Goal: Book appointment/travel/reservation

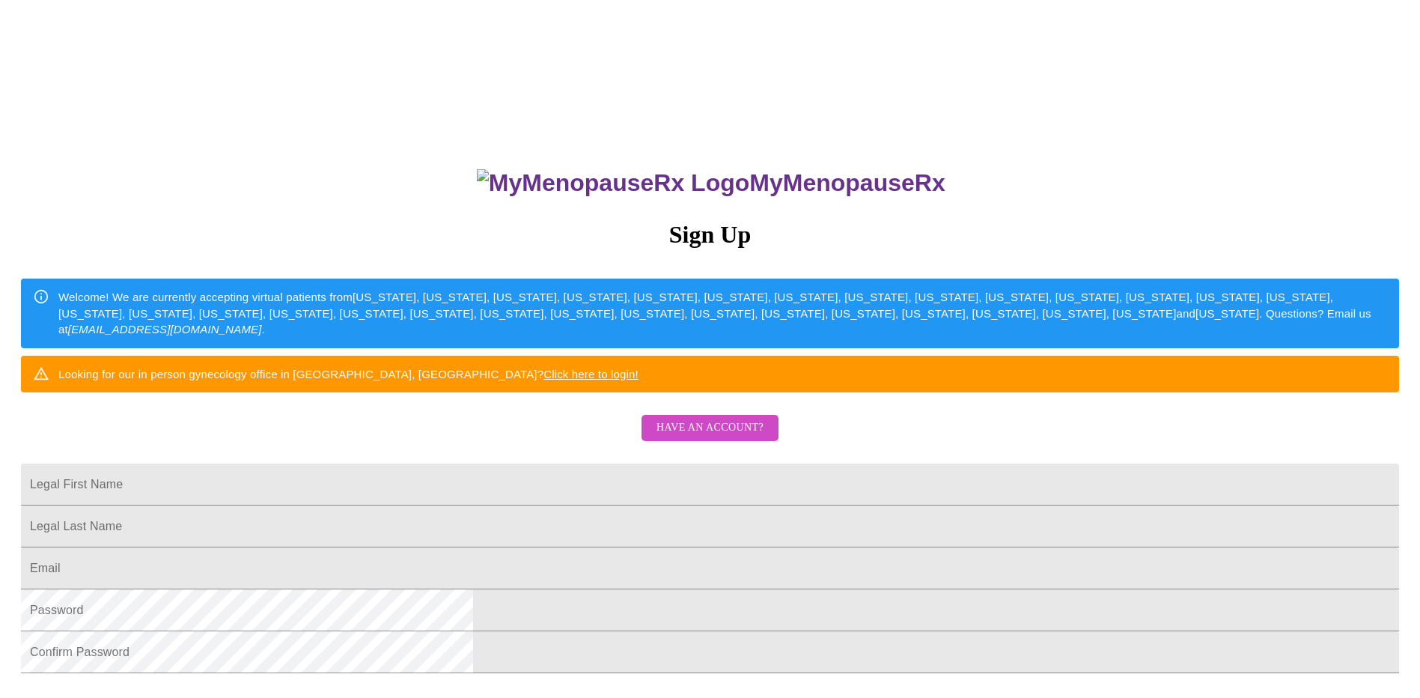
click at [710, 437] on span "Have an account?" at bounding box center [710, 427] width 107 height 19
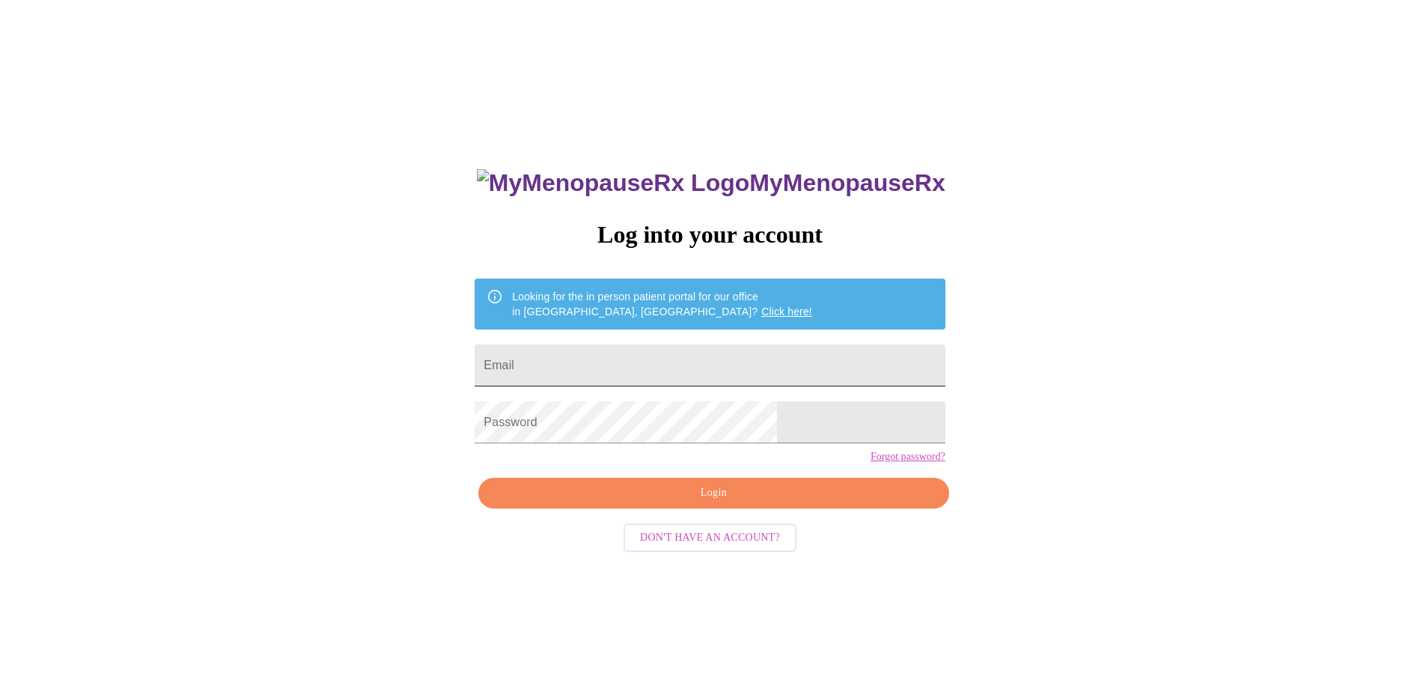
click at [687, 348] on input "Email" at bounding box center [710, 365] width 470 height 42
type input "[EMAIL_ADDRESS][DOMAIN_NAME]"
click at [687, 502] on span "Login" at bounding box center [714, 493] width 436 height 19
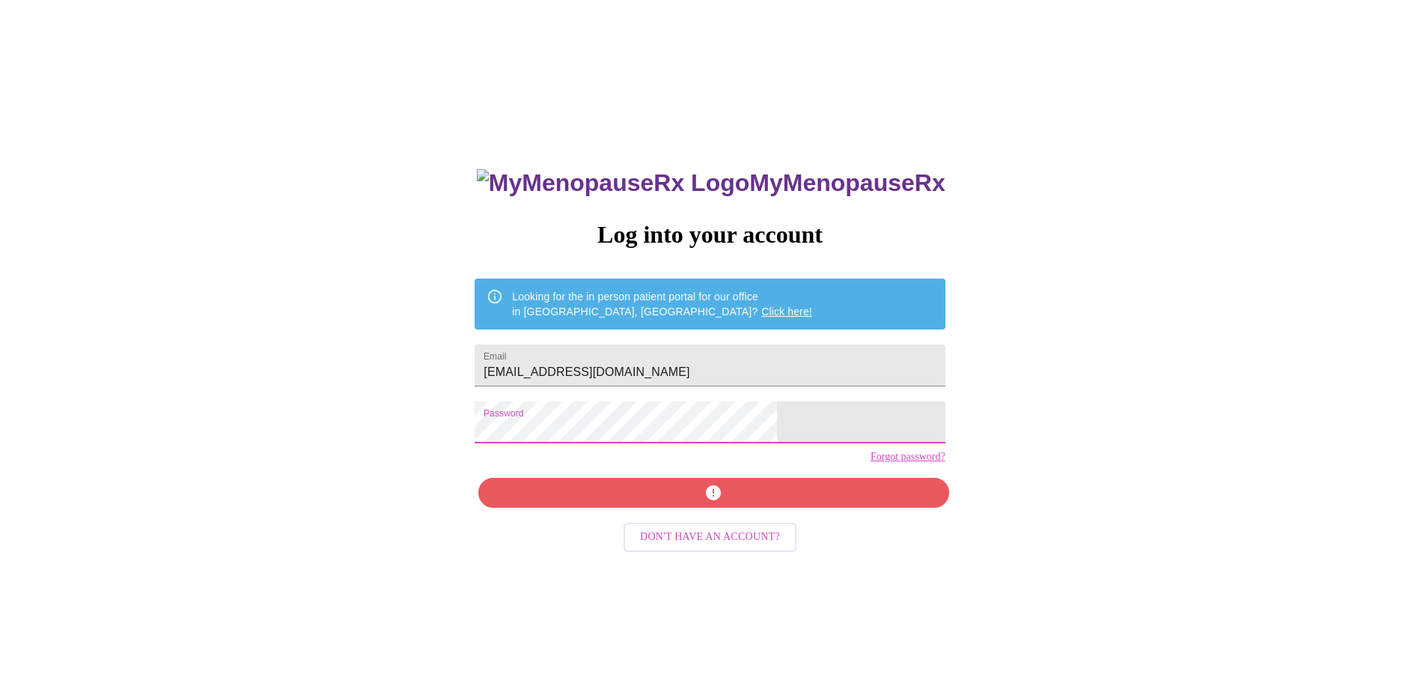
click at [535, 434] on div "MyMenopauseRx Log into your account Looking for the in person patient portal fo…" at bounding box center [710, 424] width 1408 height 837
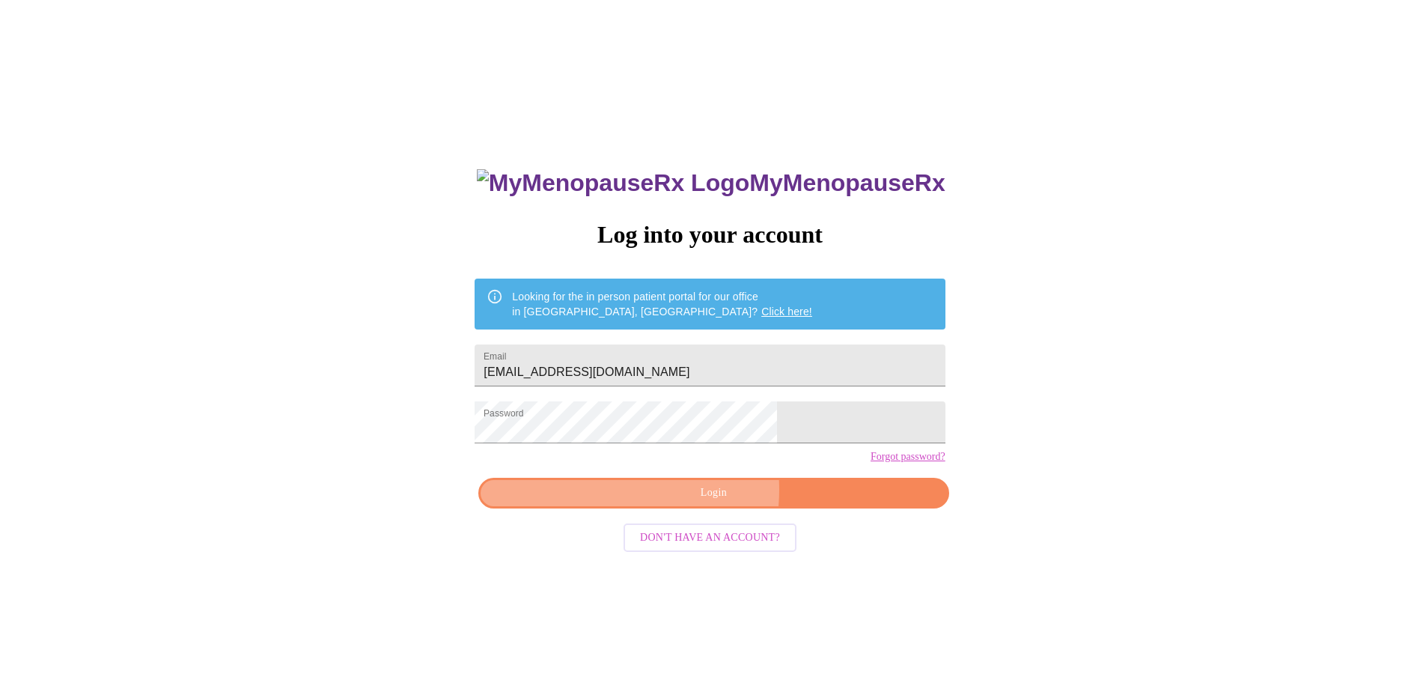
click at [664, 502] on span "Login" at bounding box center [714, 493] width 436 height 19
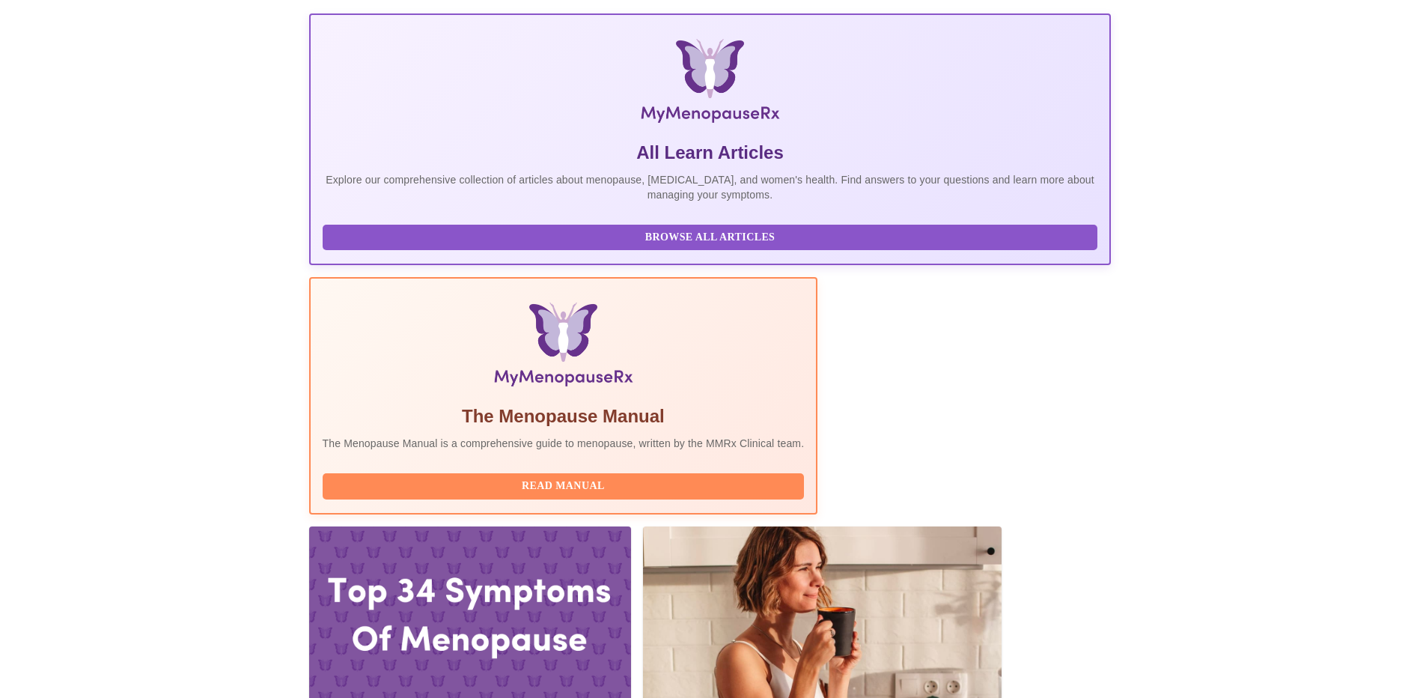
scroll to position [225, 0]
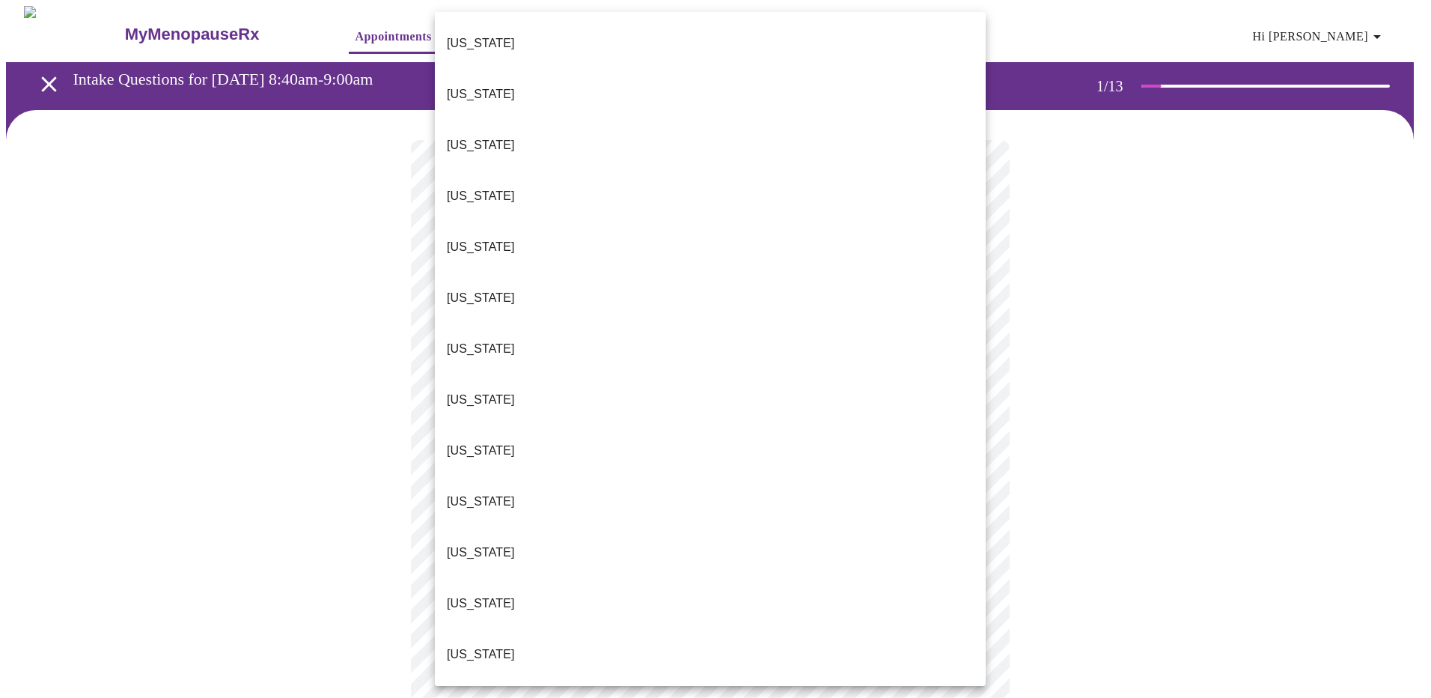
click at [624, 341] on body "MyMenopauseRx Appointments Messaging Labs 1 Uploads Medications Community Refer…" at bounding box center [715, 690] width 1419 height 1368
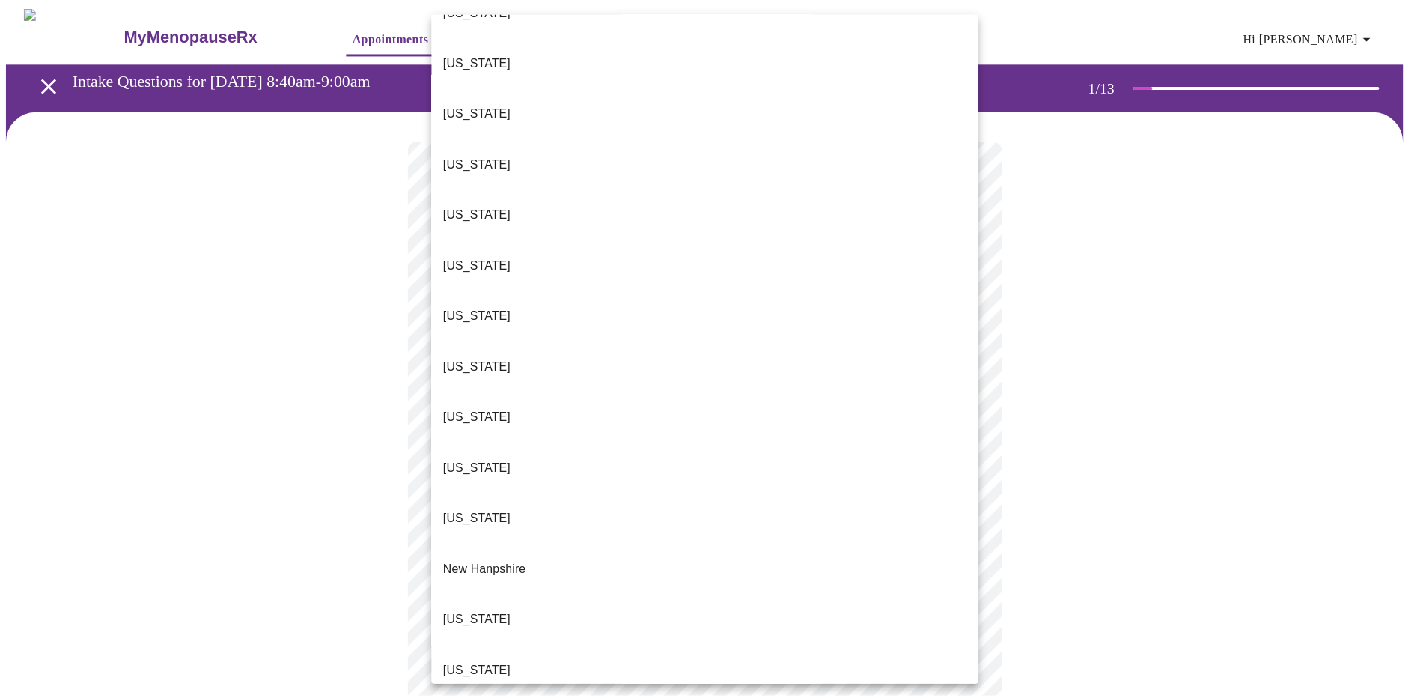
scroll to position [1285, 0]
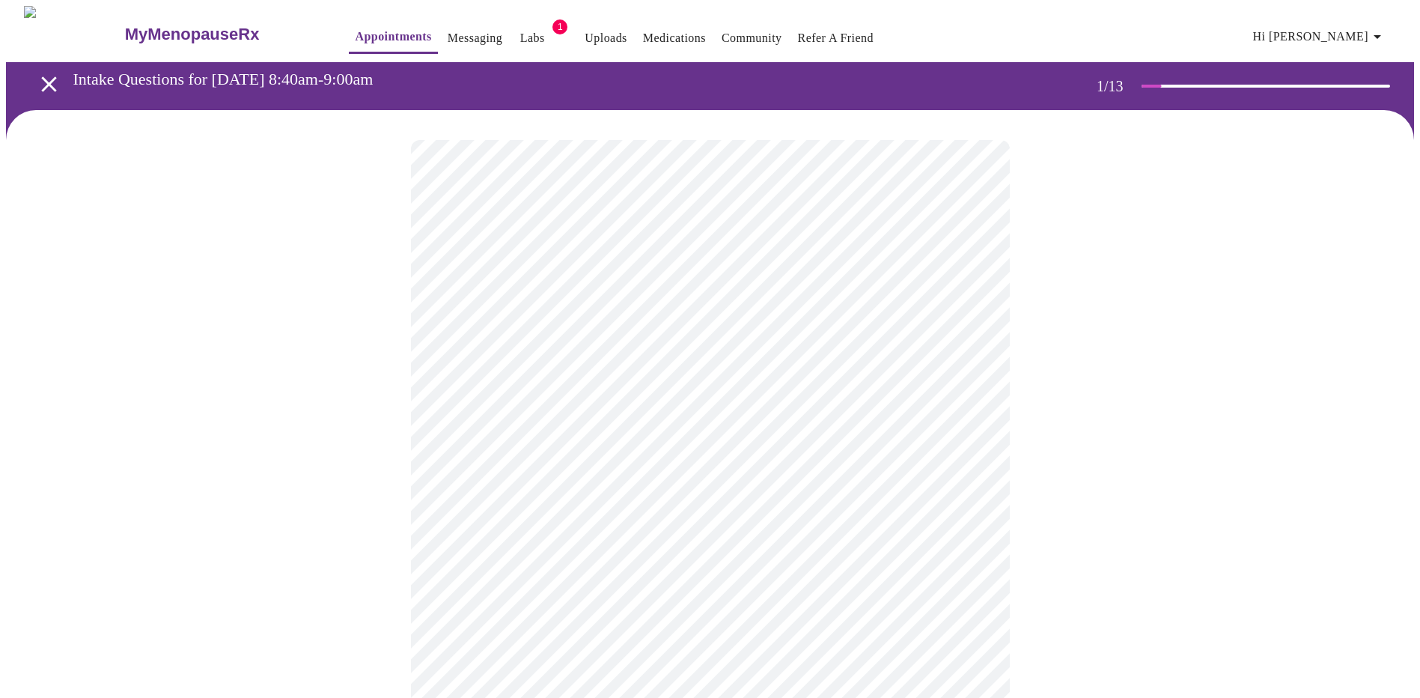
click at [582, 437] on body "MyMenopauseRx Appointments Messaging Labs 1 Uploads Medications Community Refer…" at bounding box center [710, 685] width 1408 height 1359
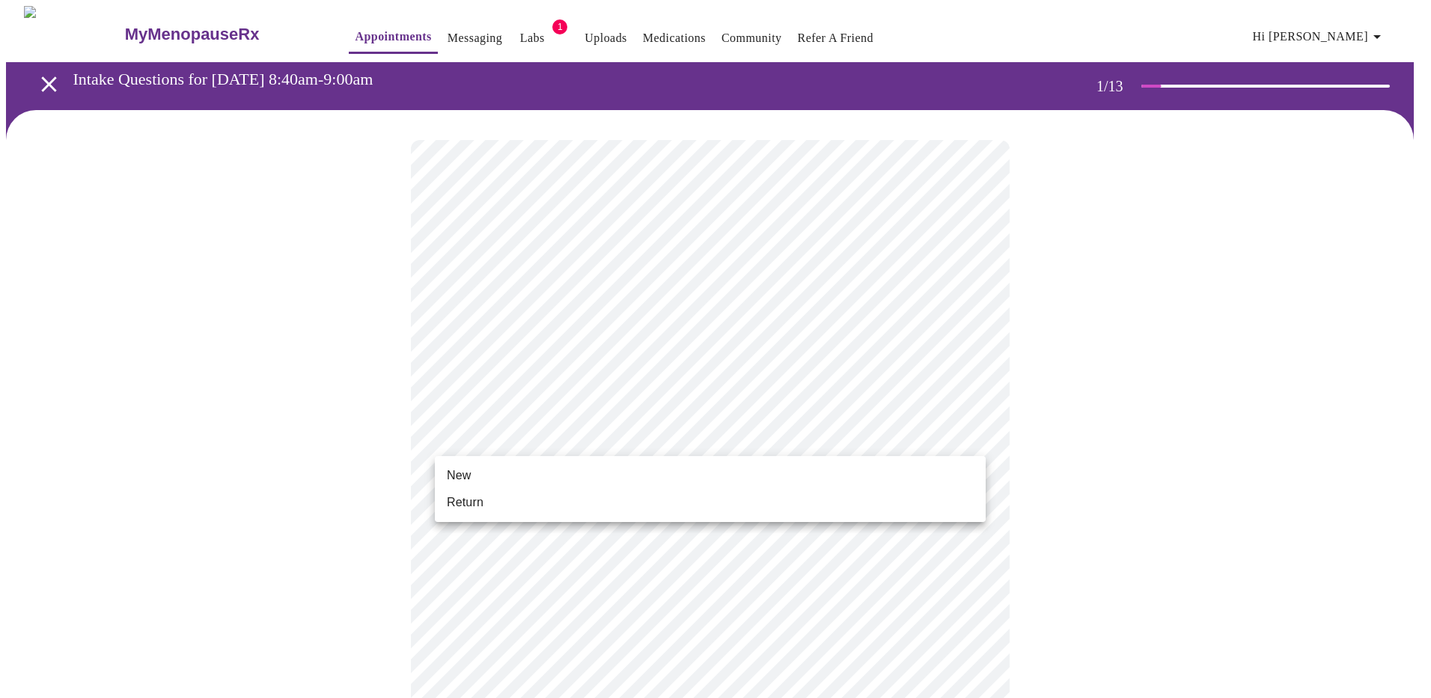
click at [549, 508] on li "Return" at bounding box center [710, 502] width 551 height 27
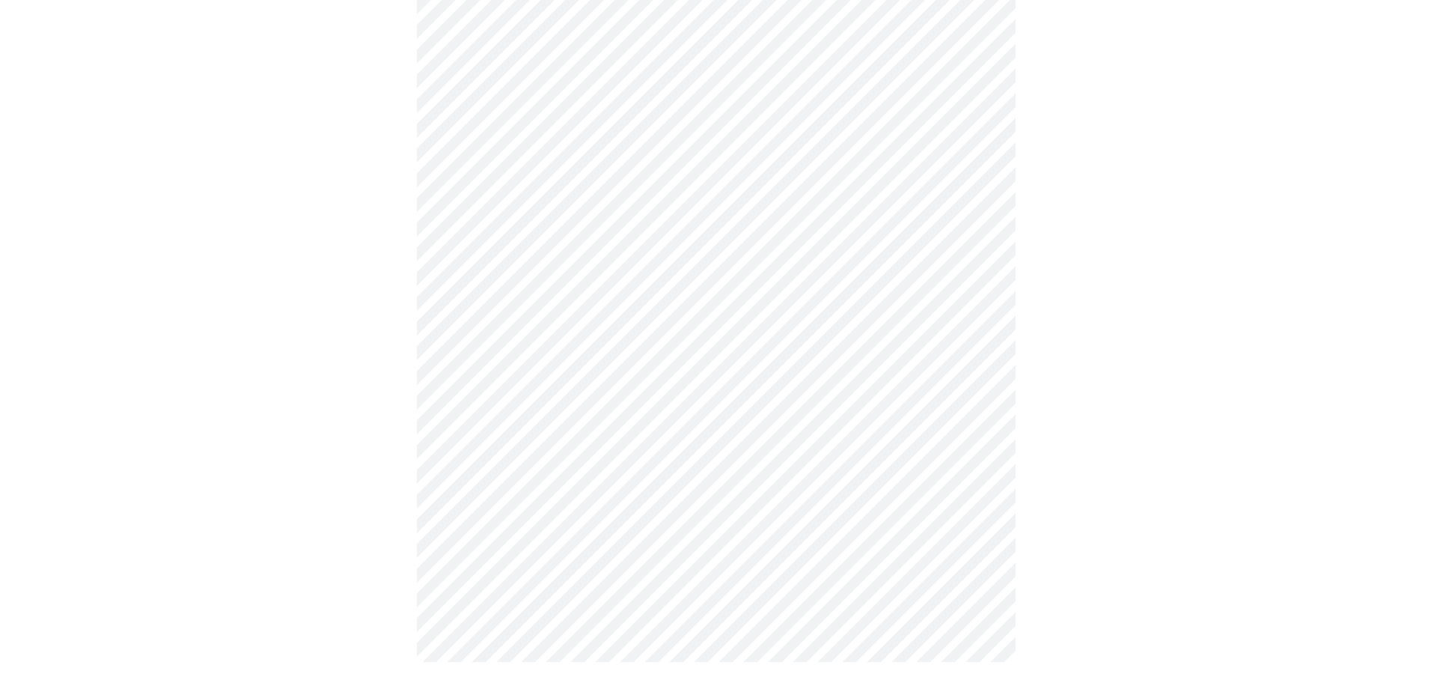
scroll to position [0, 0]
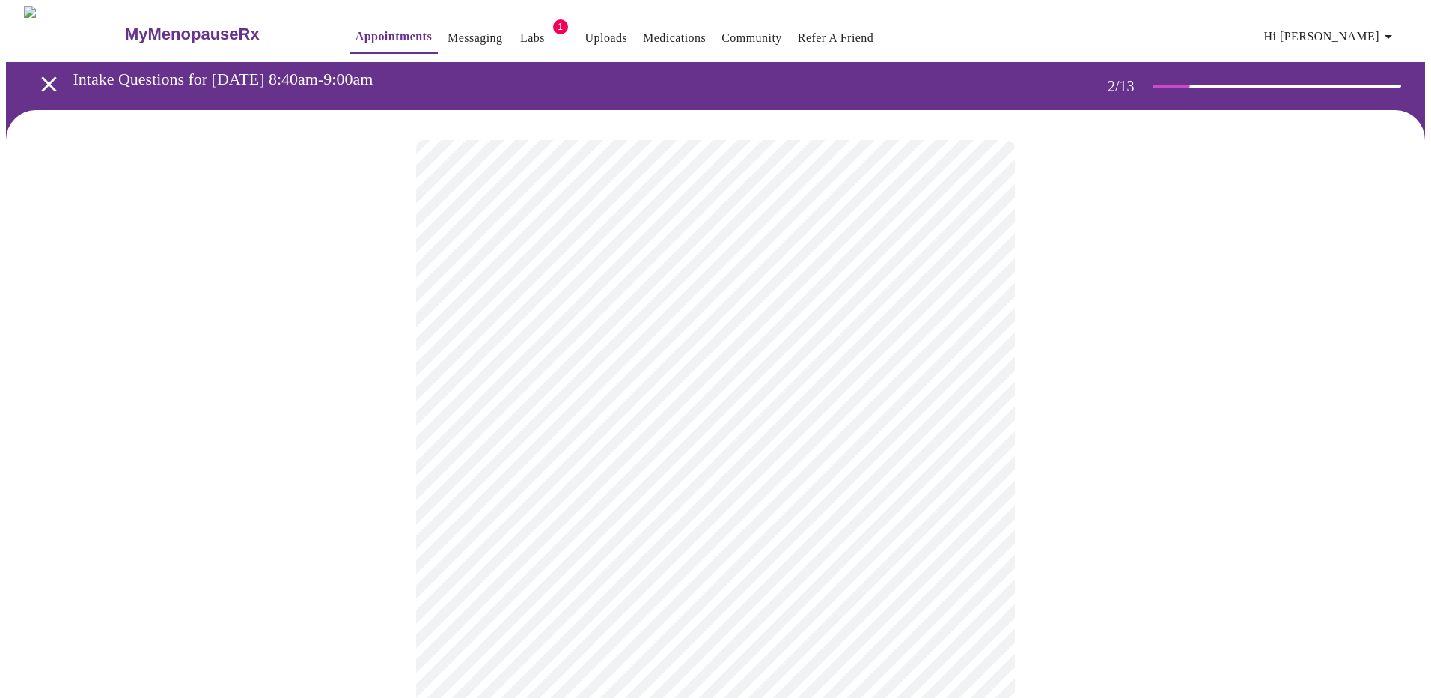
click at [654, 307] on body "MyMenopauseRx Appointments Messaging Labs 1 Uploads Medications Community Refer…" at bounding box center [715, 456] width 1419 height 900
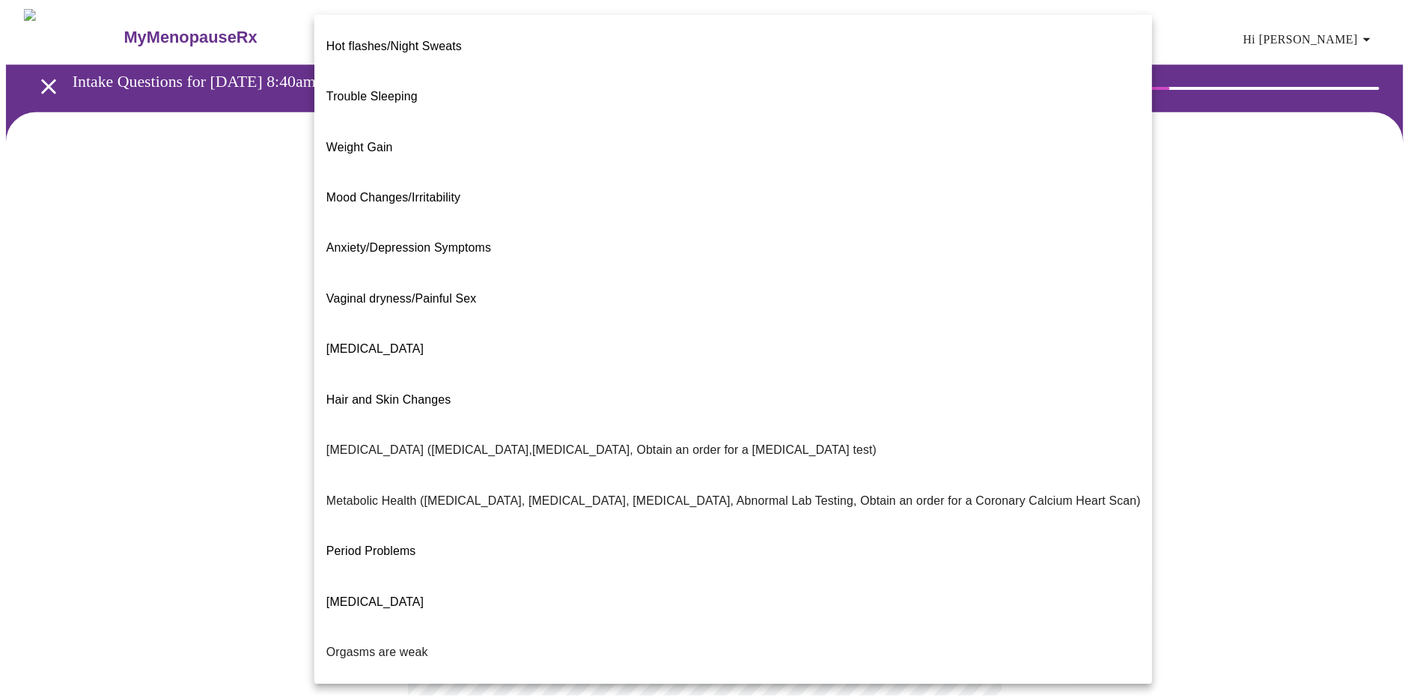
scroll to position [78, 0]
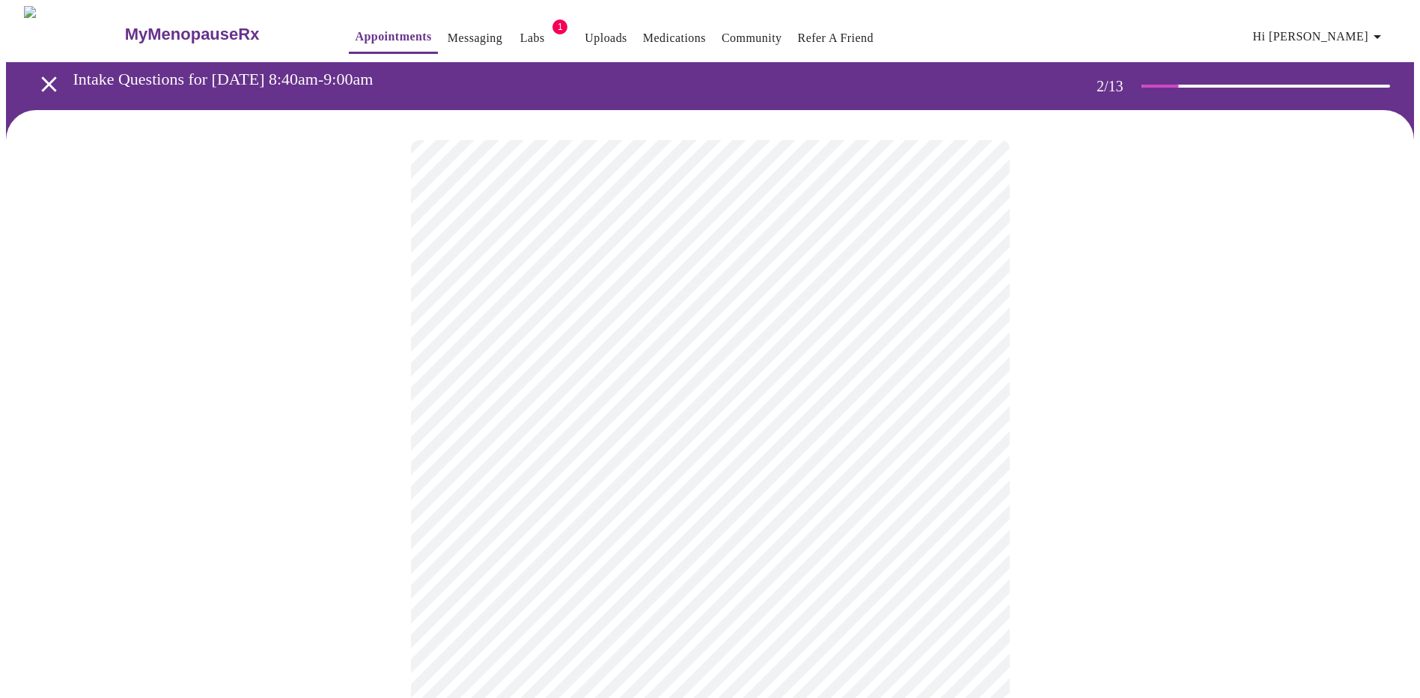
click at [585, 463] on body "MyMenopauseRx Appointments Messaging Labs 1 Uploads Medications Community Refer…" at bounding box center [710, 451] width 1408 height 891
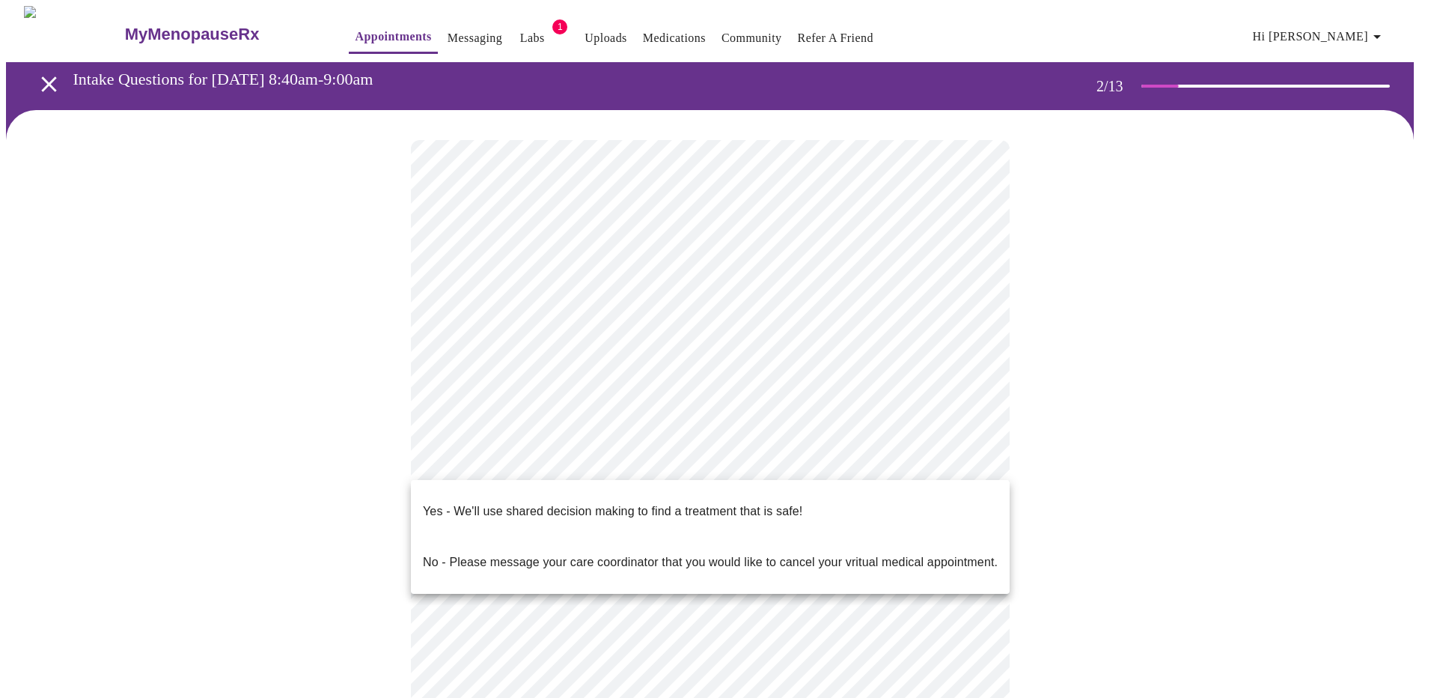
click at [559, 502] on p "Yes - We'll use shared decision making to find a treatment that is safe!" at bounding box center [613, 511] width 380 height 18
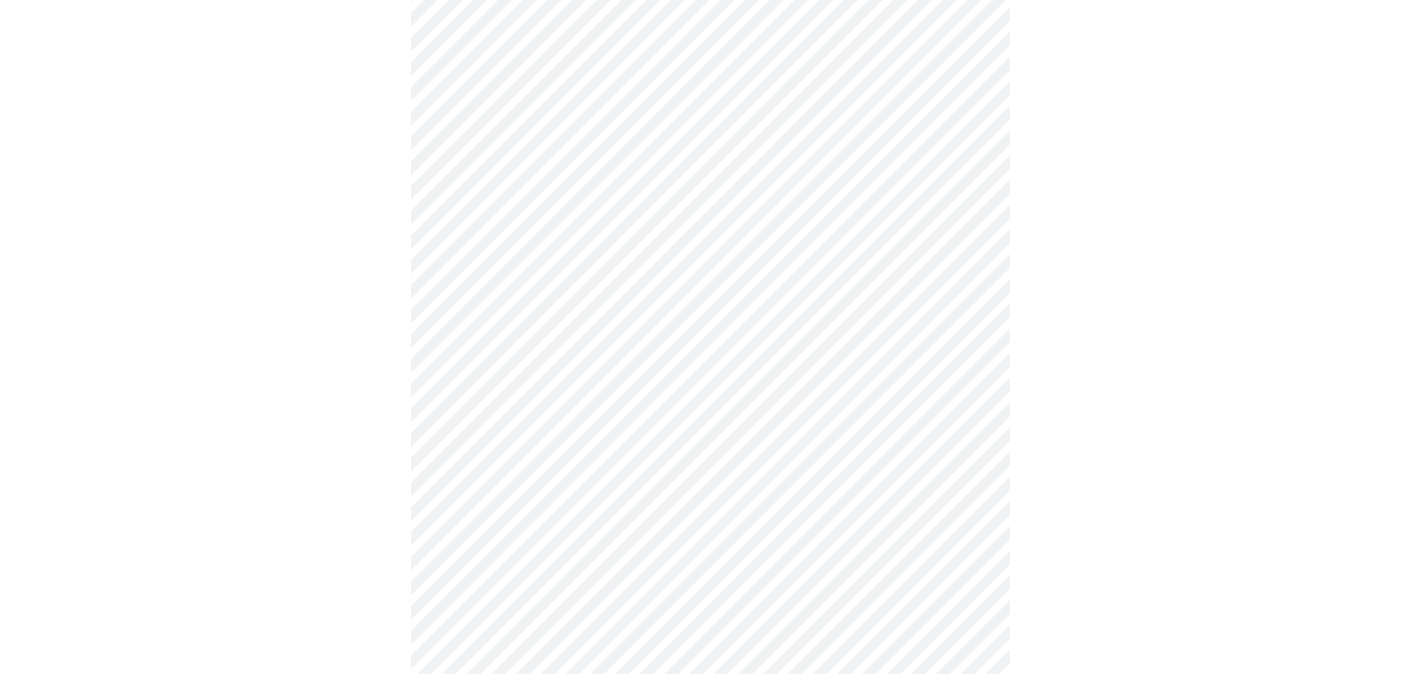
scroll to position [0, 0]
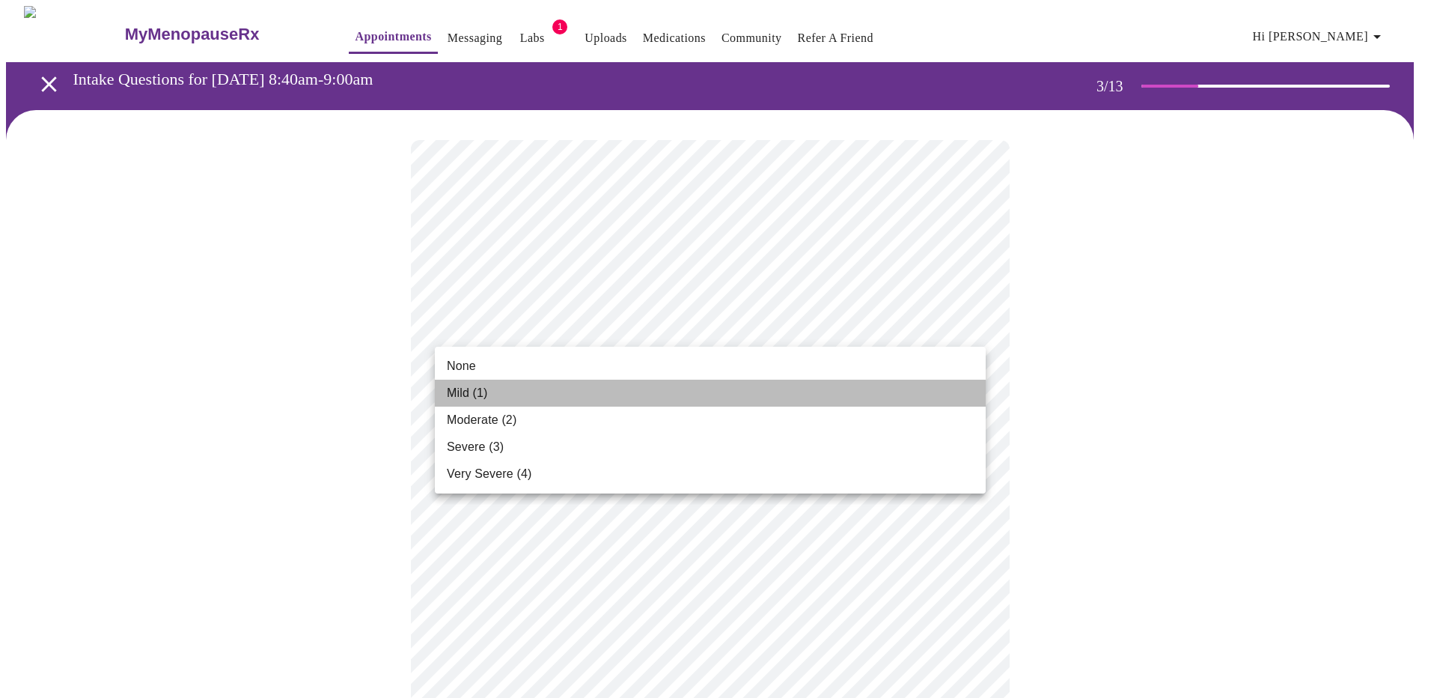
click at [568, 398] on li "Mild (1)" at bounding box center [710, 393] width 551 height 27
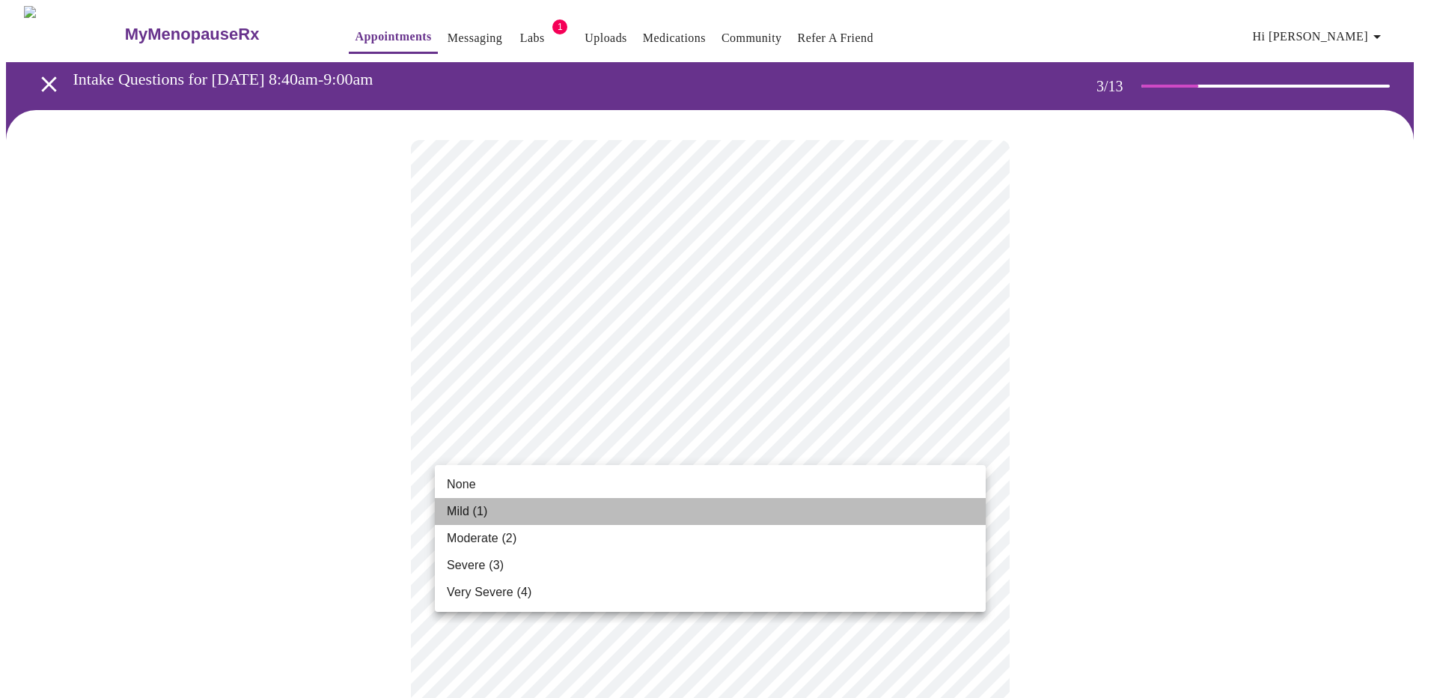
click at [548, 504] on li "Mild (1)" at bounding box center [710, 511] width 551 height 27
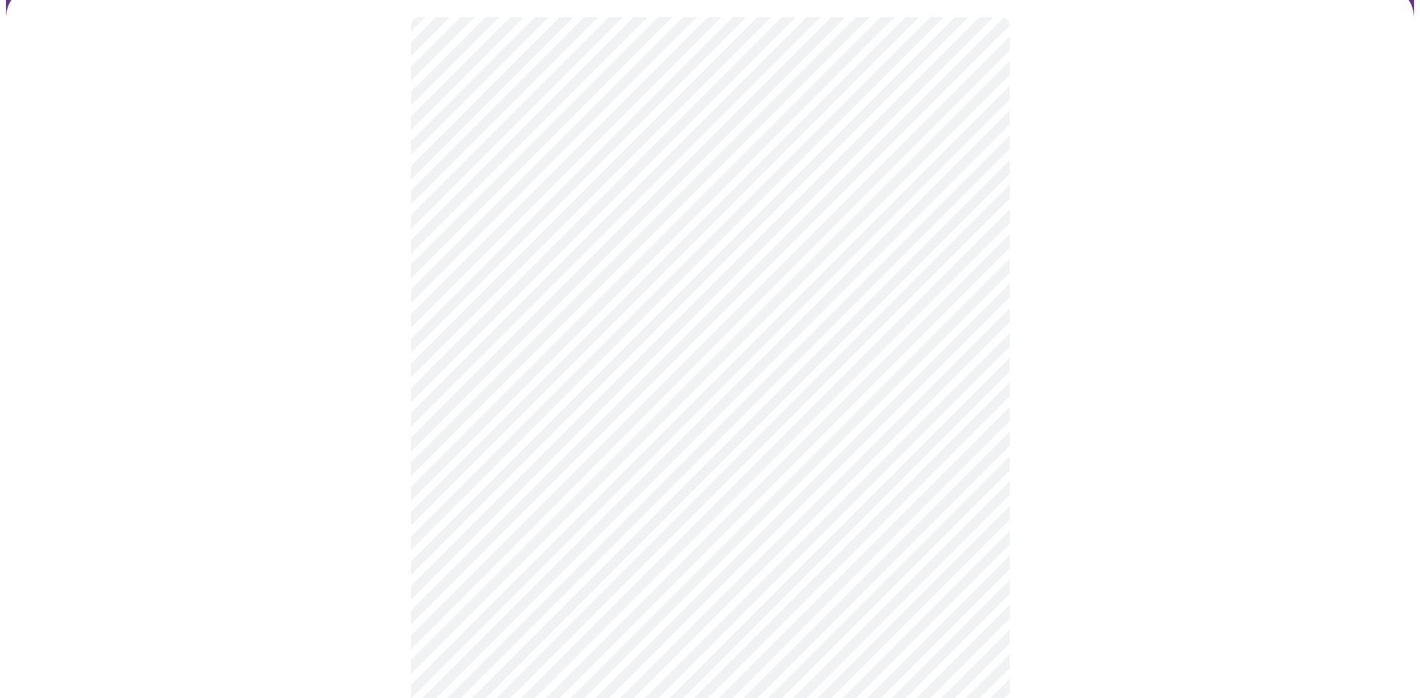
scroll to position [150, 0]
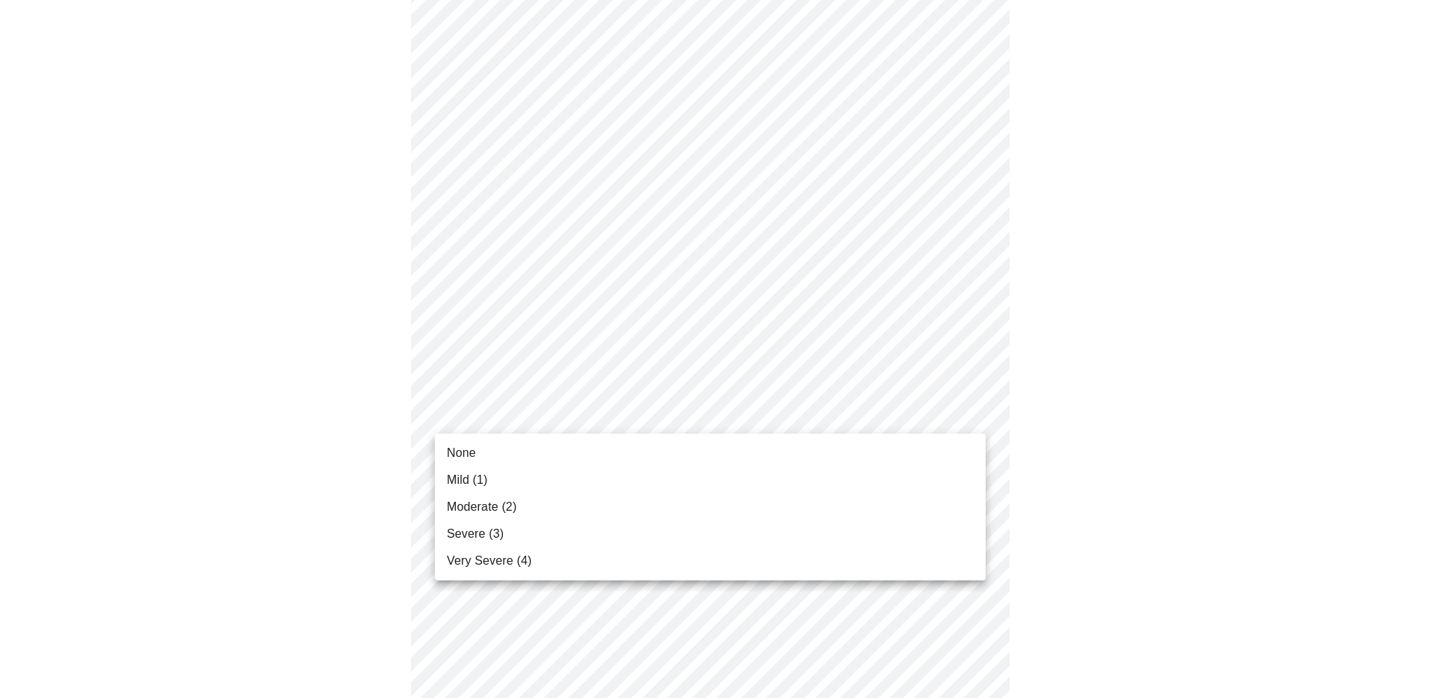
click at [567, 503] on li "Moderate (2)" at bounding box center [710, 506] width 551 height 27
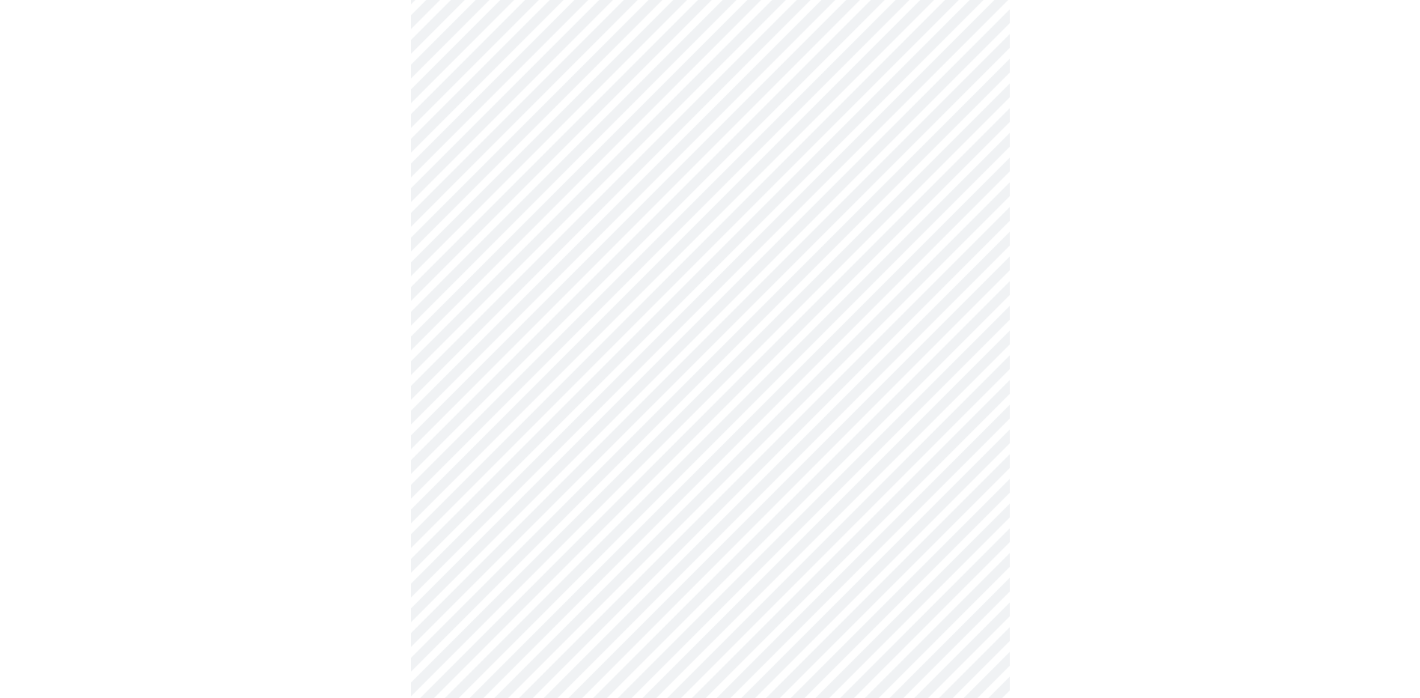
scroll to position [299, 0]
click at [611, 383] on body "MyMenopauseRx Appointments Messaging Labs 1 Uploads Medications Community Refer…" at bounding box center [710, 671] width 1408 height 1929
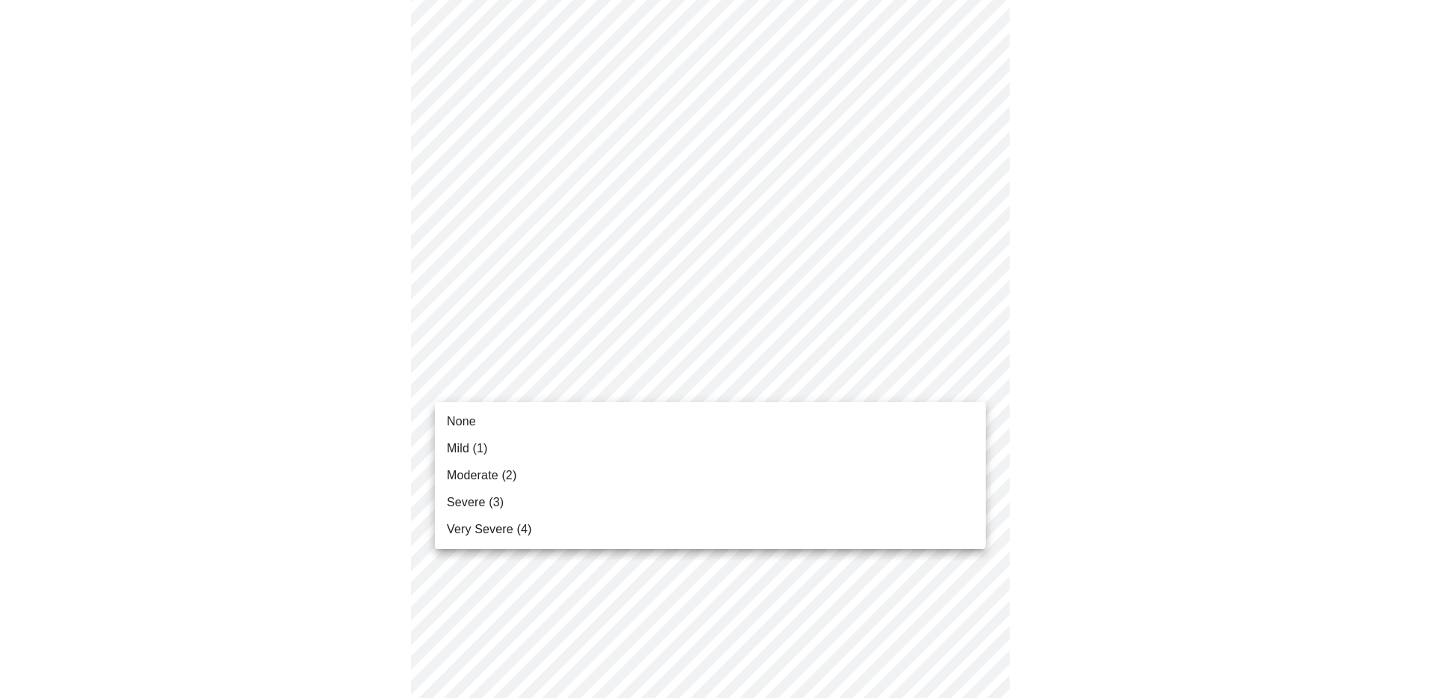
click at [588, 444] on li "Mild (1)" at bounding box center [710, 448] width 551 height 27
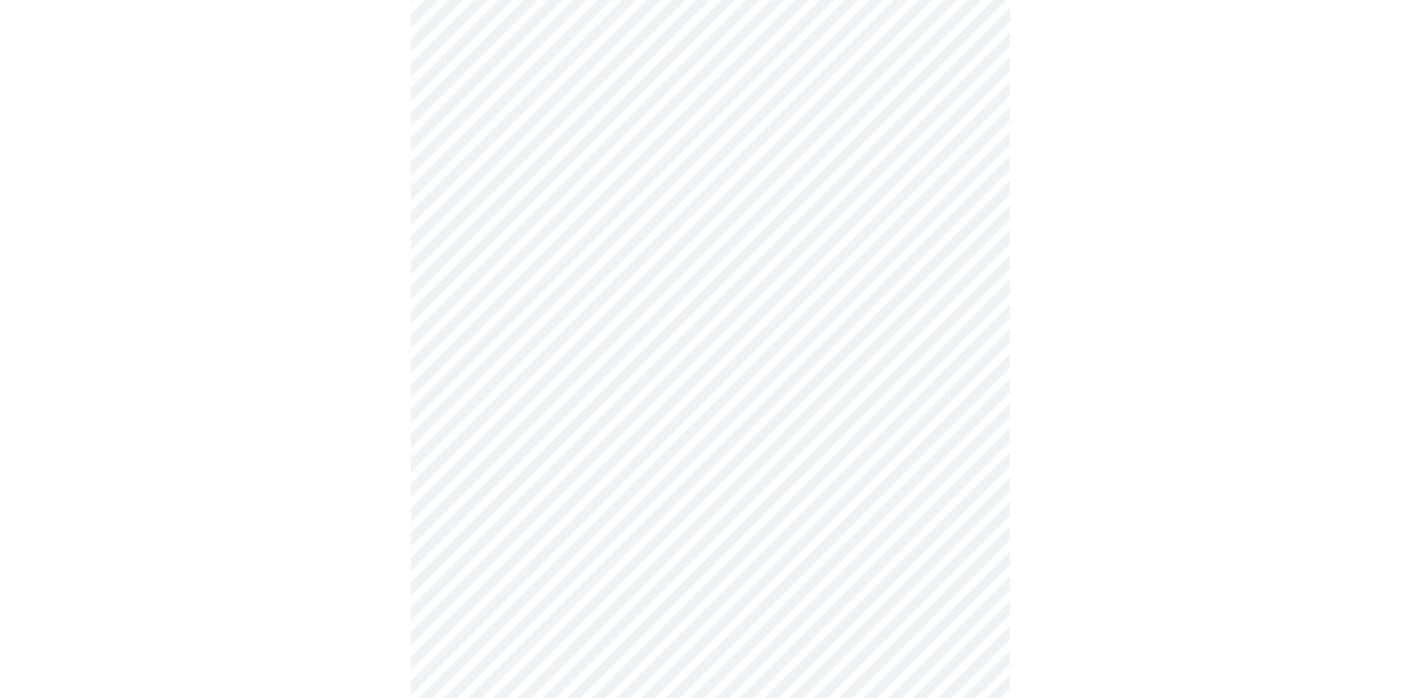
scroll to position [374, 0]
click at [606, 408] on body "MyMenopauseRx Appointments Messaging Labs 1 Uploads Medications Community Refer…" at bounding box center [710, 586] width 1408 height 1908
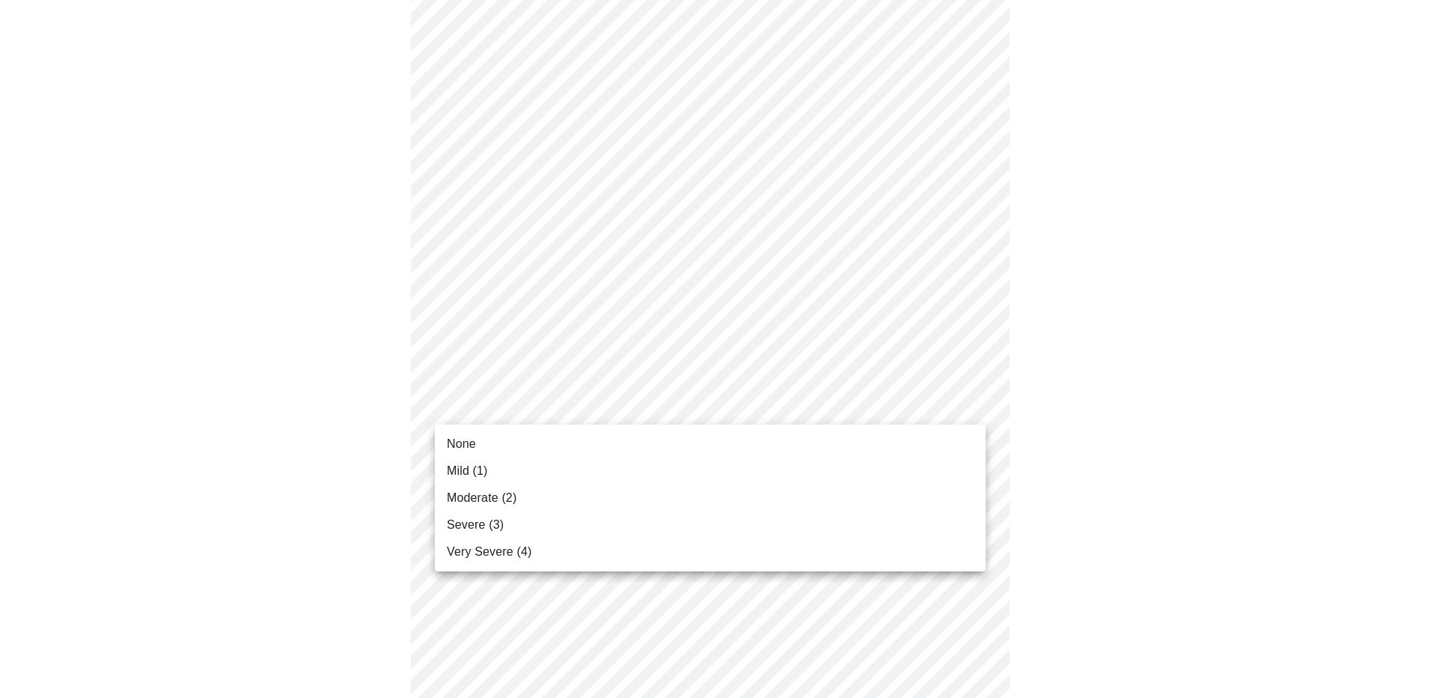
click at [594, 460] on li "Mild (1)" at bounding box center [710, 470] width 551 height 27
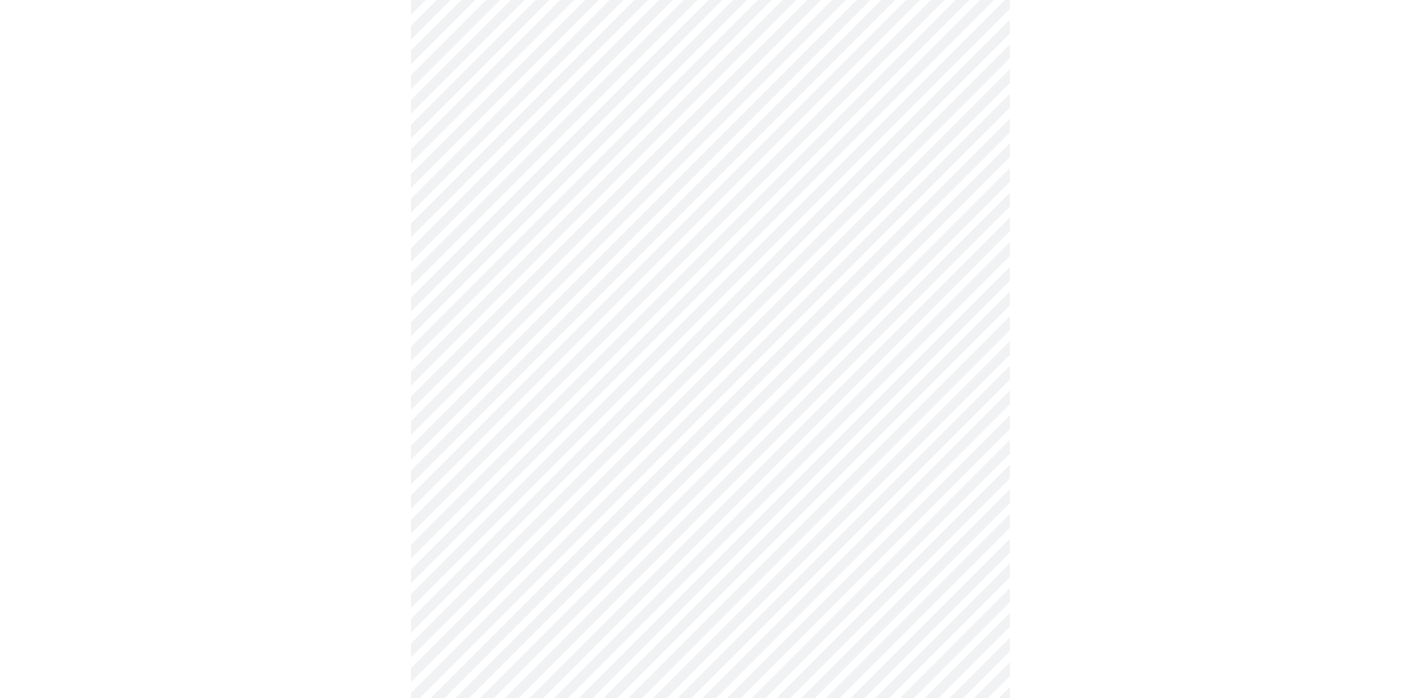
scroll to position [599, 0]
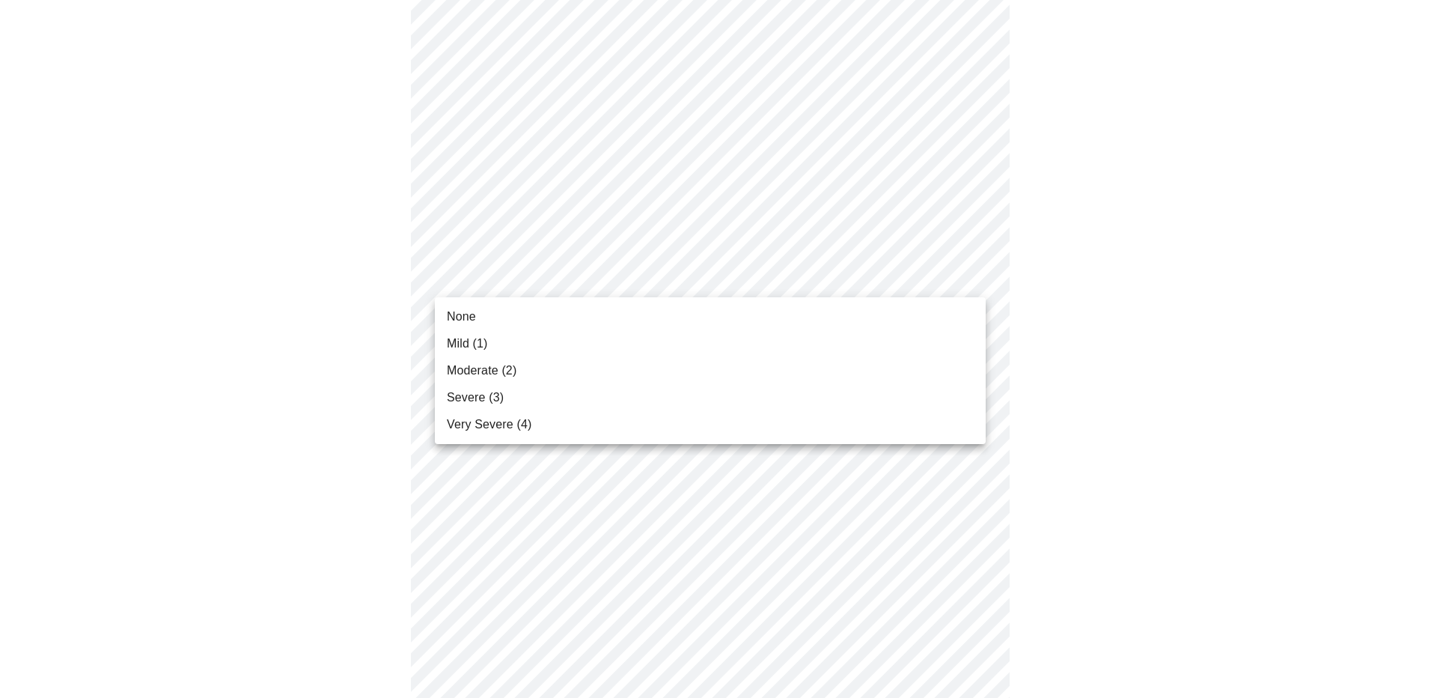
click at [623, 287] on body "MyMenopauseRx Appointments Messaging Labs 1 Uploads Medications Community Refer…" at bounding box center [715, 350] width 1419 height 1887
click at [592, 376] on li "Moderate (2)" at bounding box center [710, 370] width 551 height 27
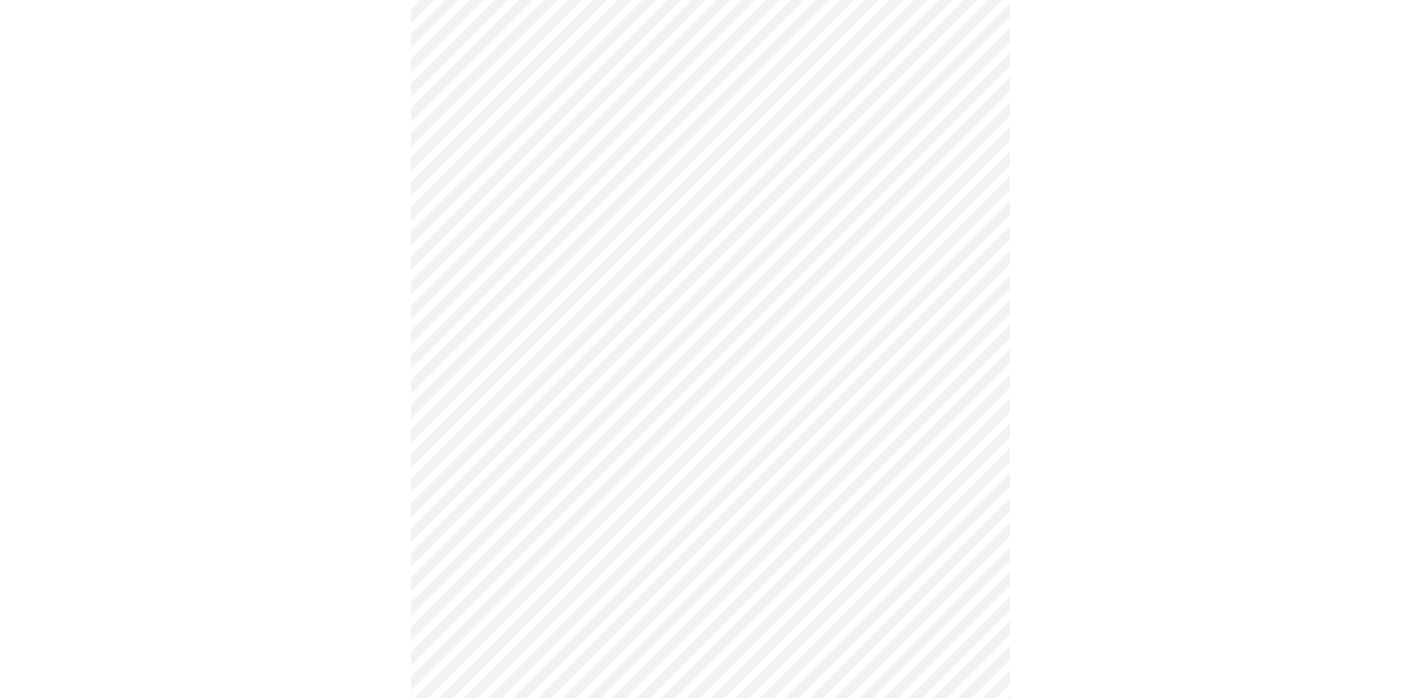
scroll to position [674, 0]
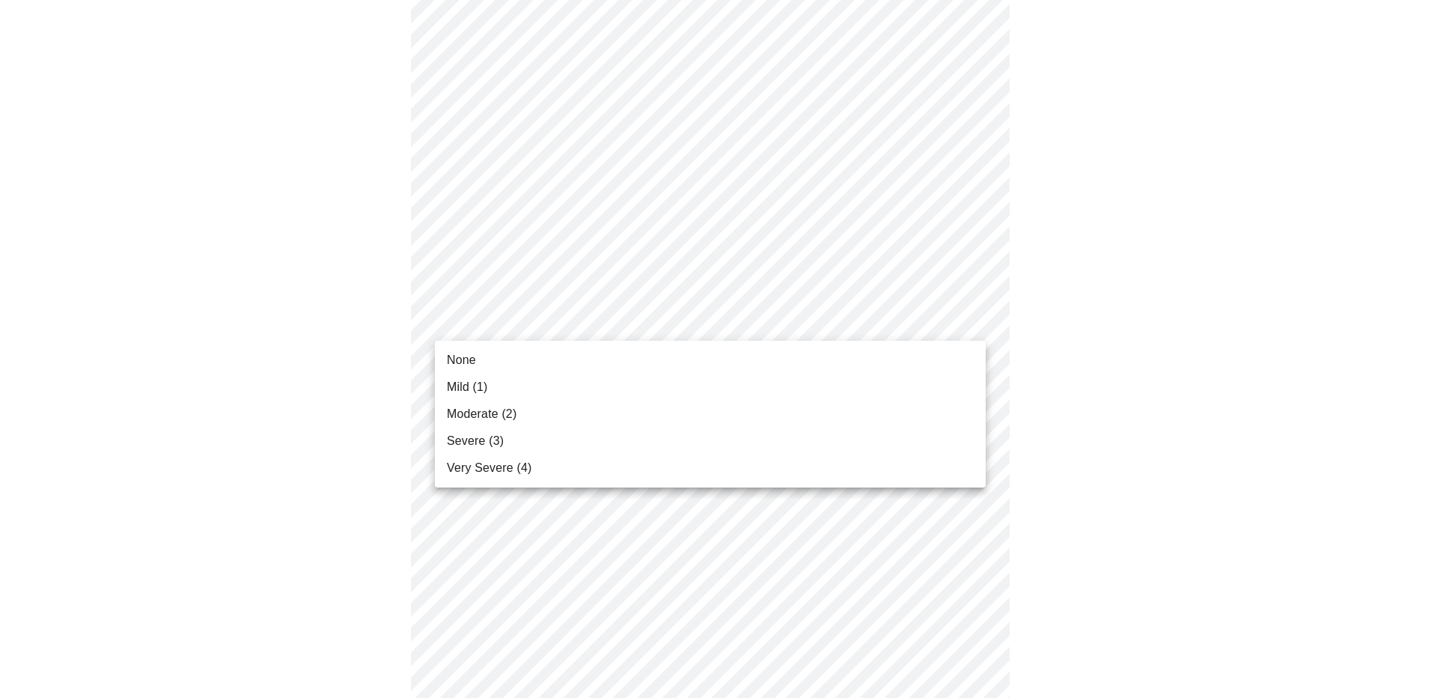
click at [597, 314] on body "MyMenopauseRx Appointments Messaging Labs 1 Uploads Medications Community Refer…" at bounding box center [715, 265] width 1419 height 1866
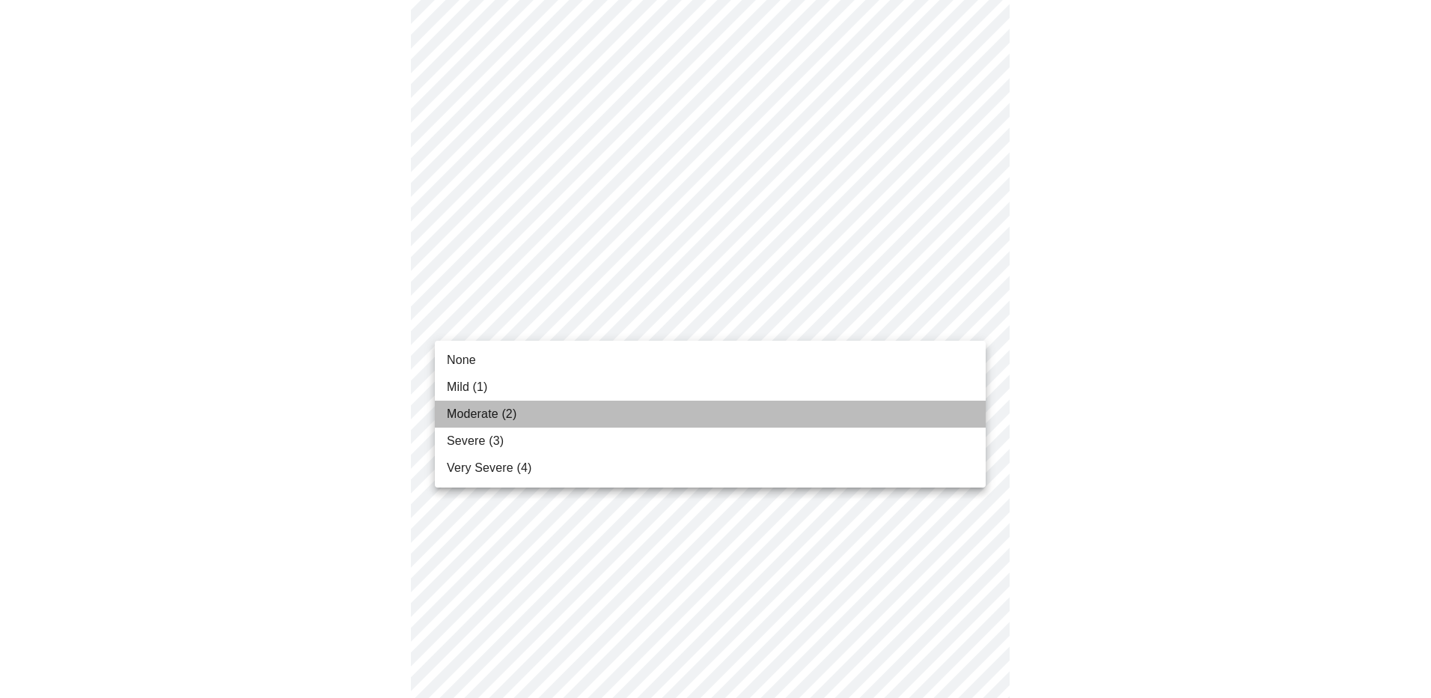
click at [579, 418] on li "Moderate (2)" at bounding box center [710, 414] width 551 height 27
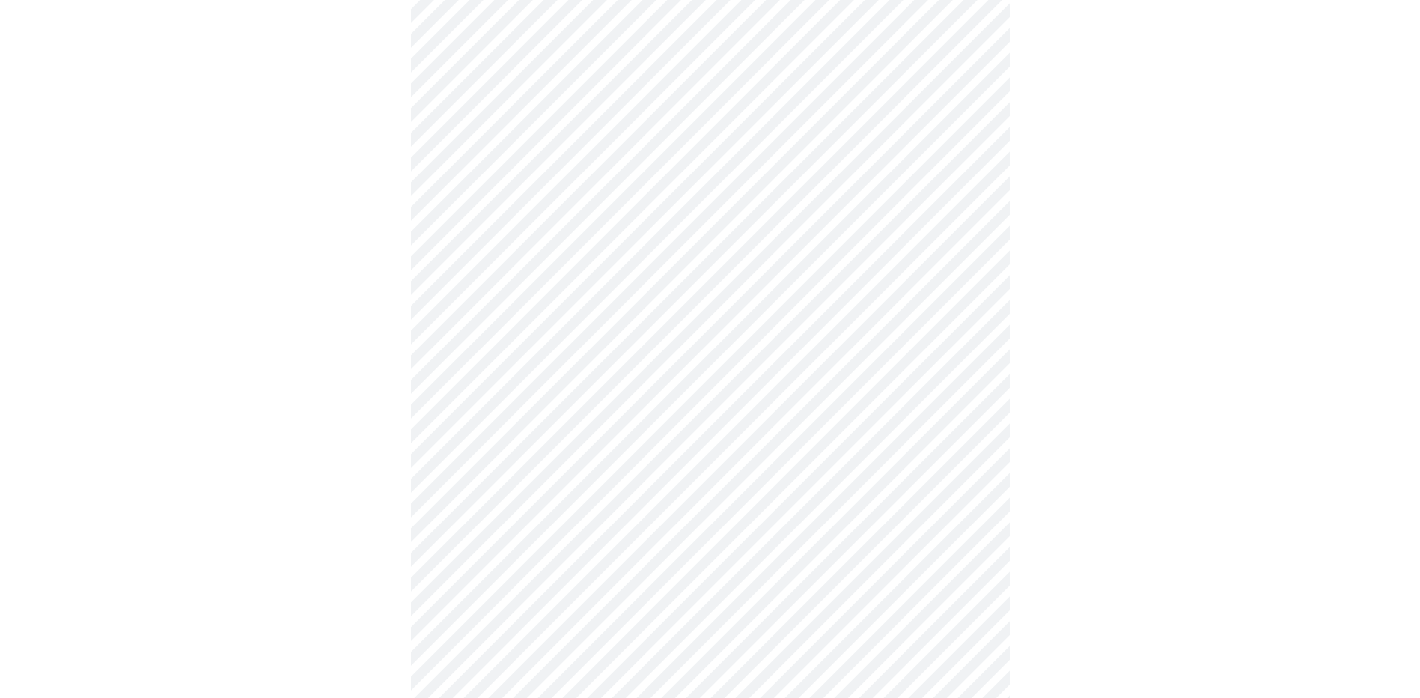
scroll to position [824, 0]
click at [610, 281] on body "MyMenopauseRx Appointments Messaging Labs 1 Uploads Medications Community Refer…" at bounding box center [710, 104] width 1408 height 1845
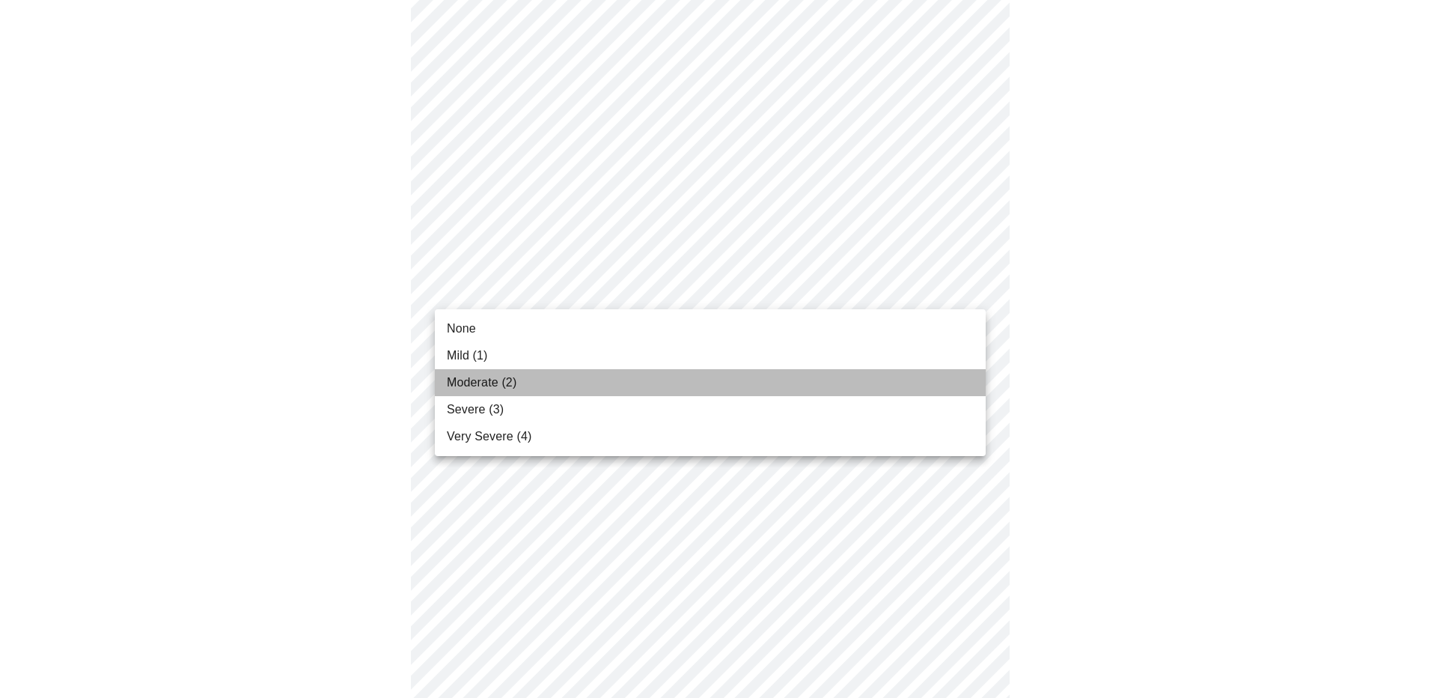
click at [579, 390] on li "Moderate (2)" at bounding box center [710, 382] width 551 height 27
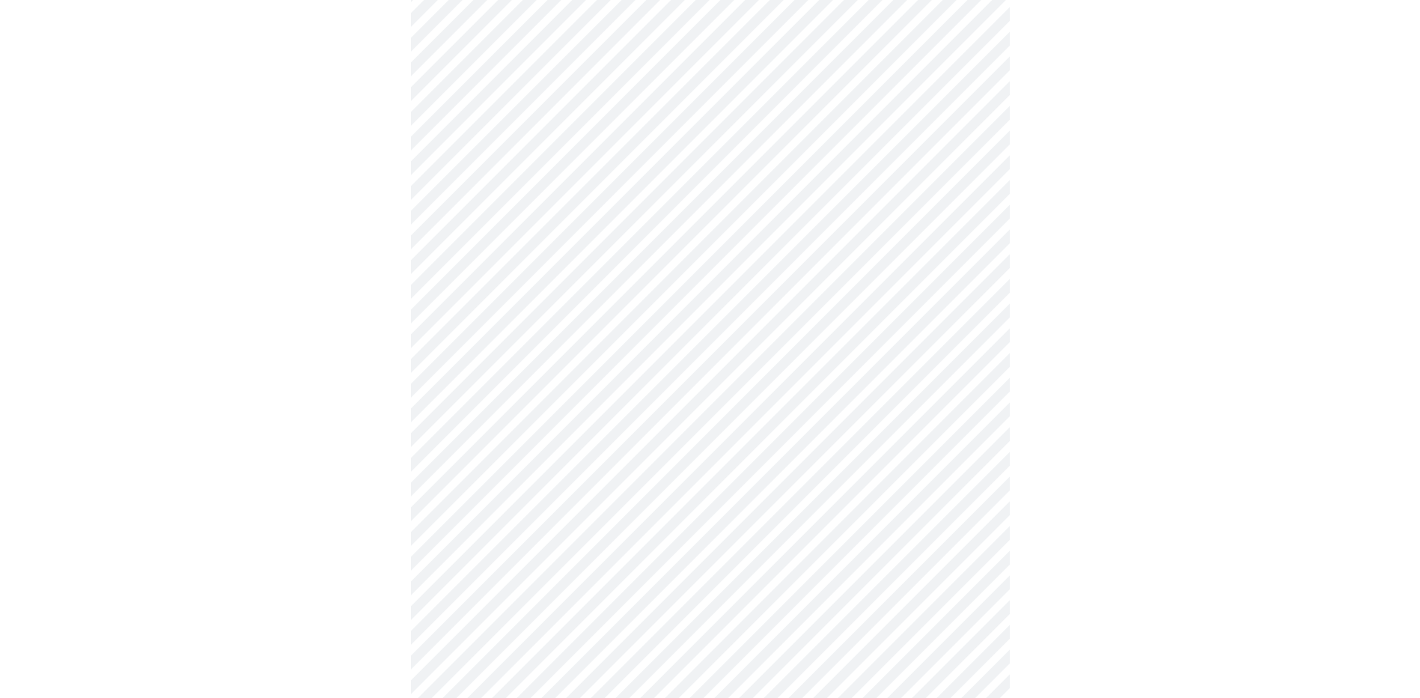
scroll to position [1048, 0]
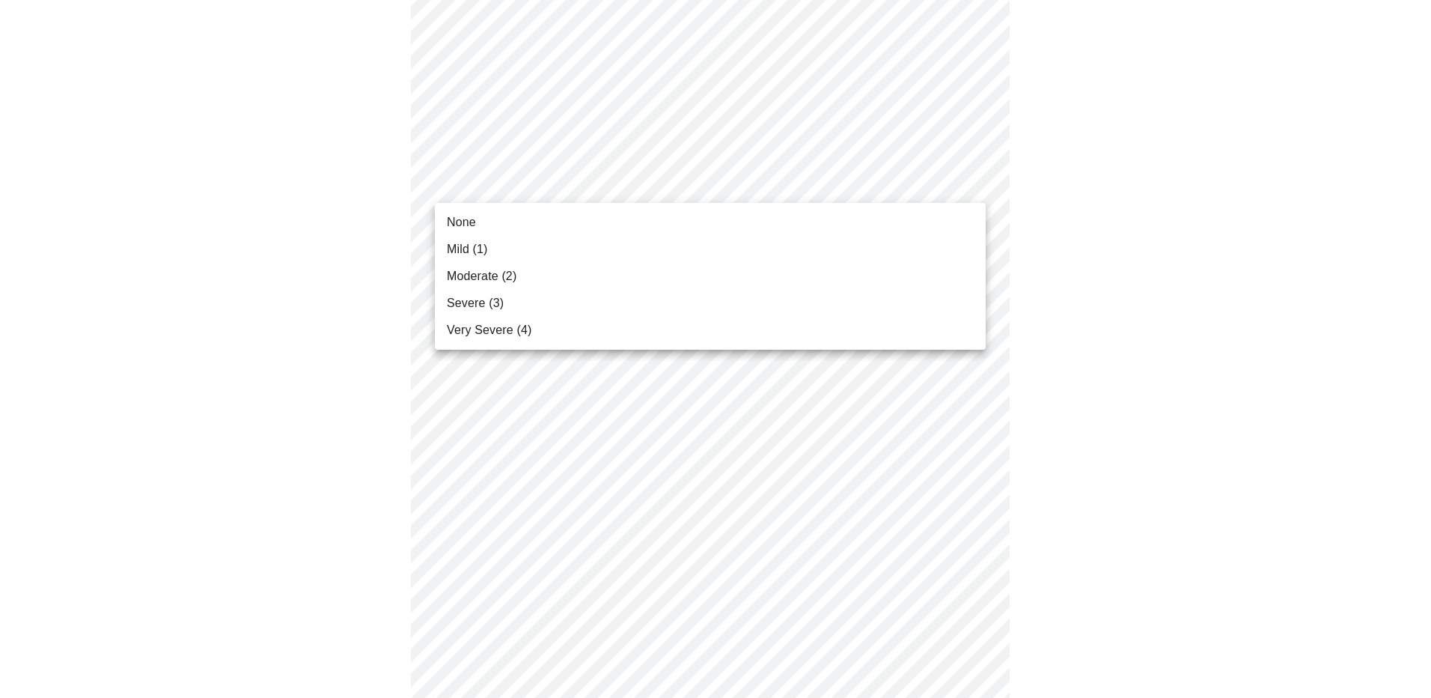
click at [633, 64] on div at bounding box center [715, 349] width 1431 height 698
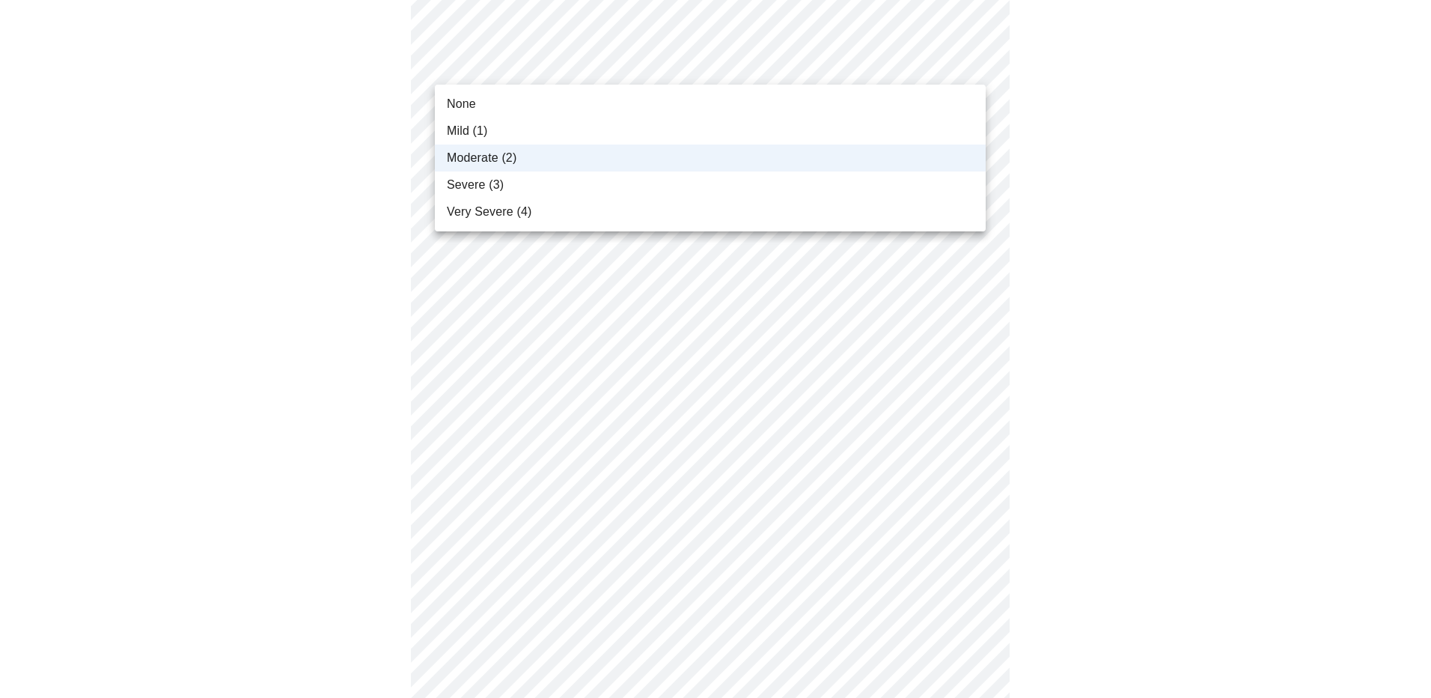
click at [520, 171] on li "Severe (3)" at bounding box center [710, 184] width 551 height 27
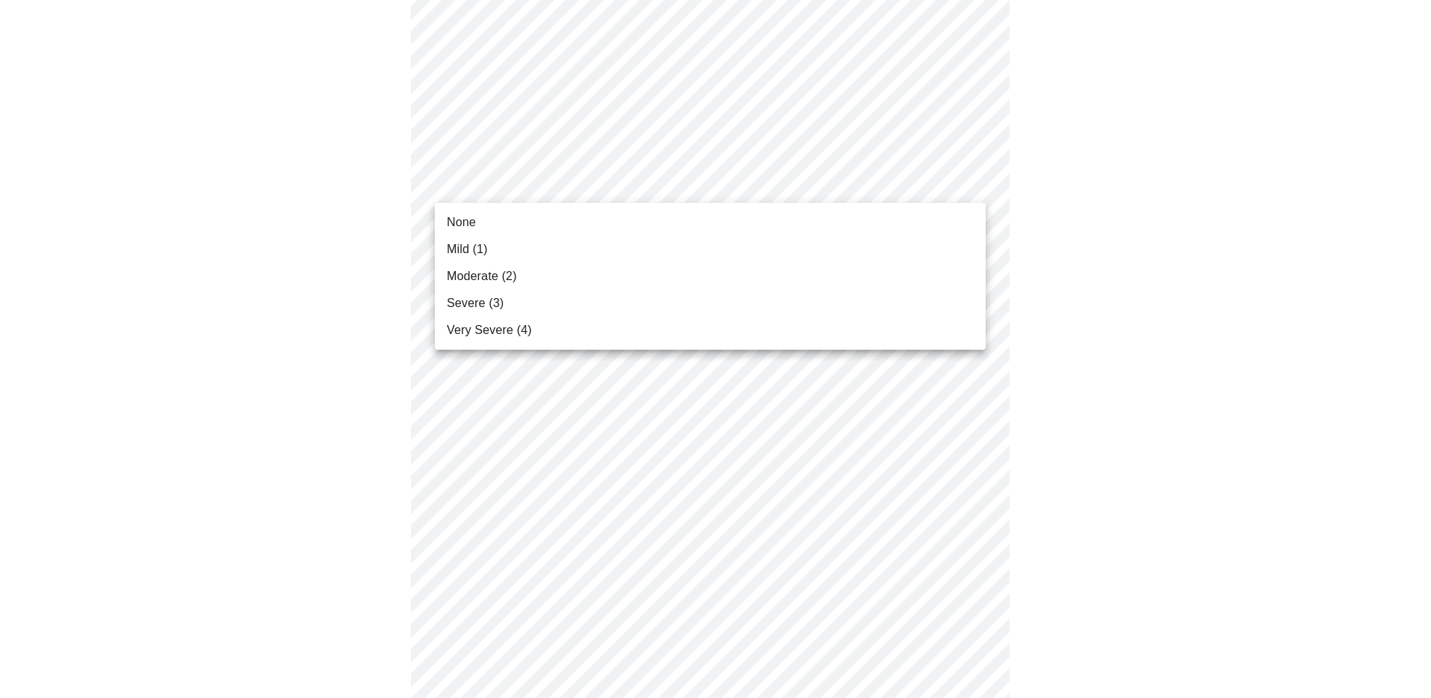
click at [532, 235] on li "None" at bounding box center [710, 222] width 551 height 27
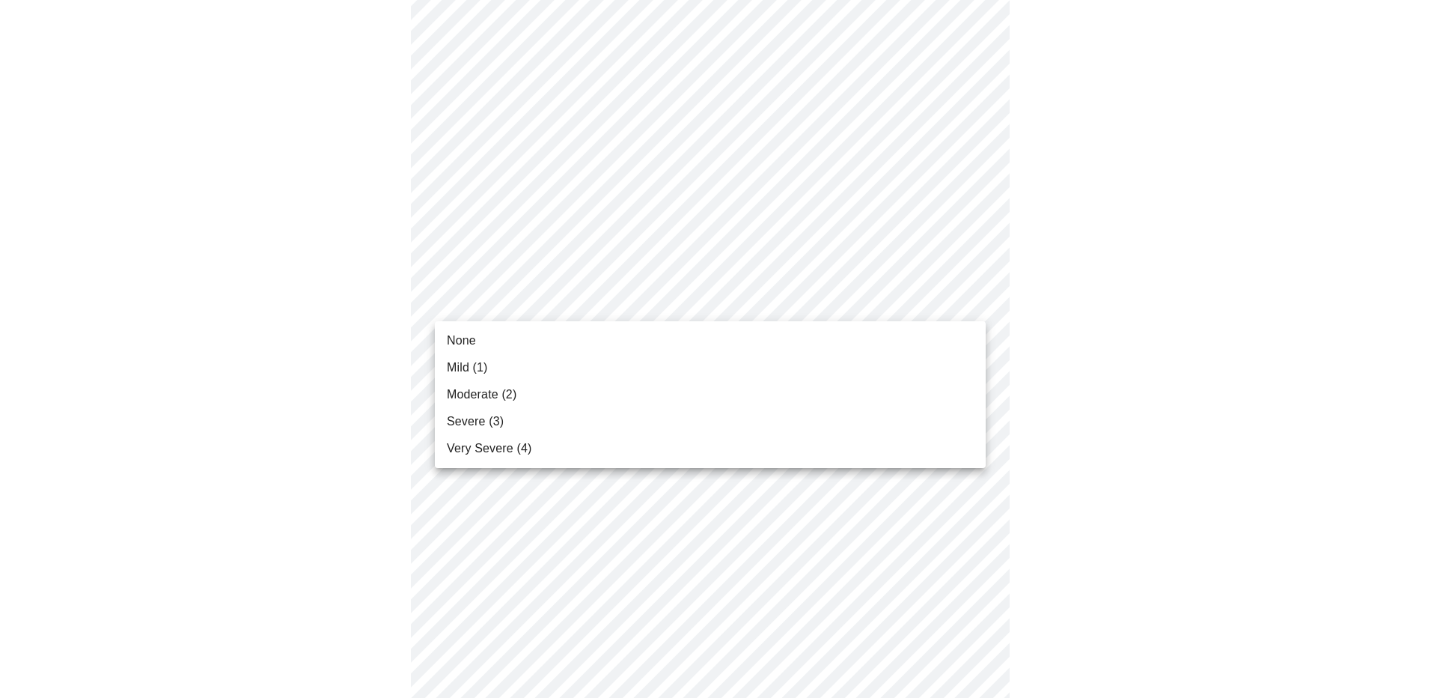
click at [530, 336] on li "None" at bounding box center [710, 340] width 551 height 27
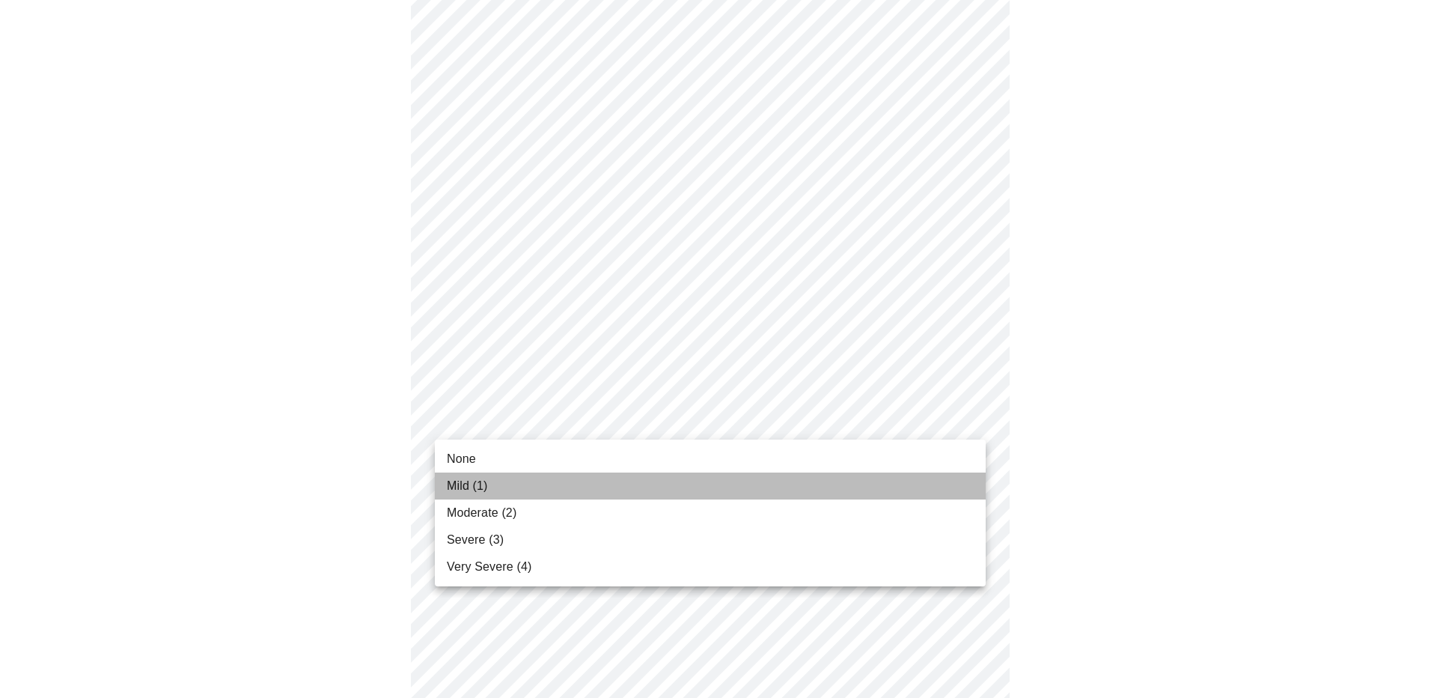
click at [526, 484] on li "Mild (1)" at bounding box center [710, 485] width 551 height 27
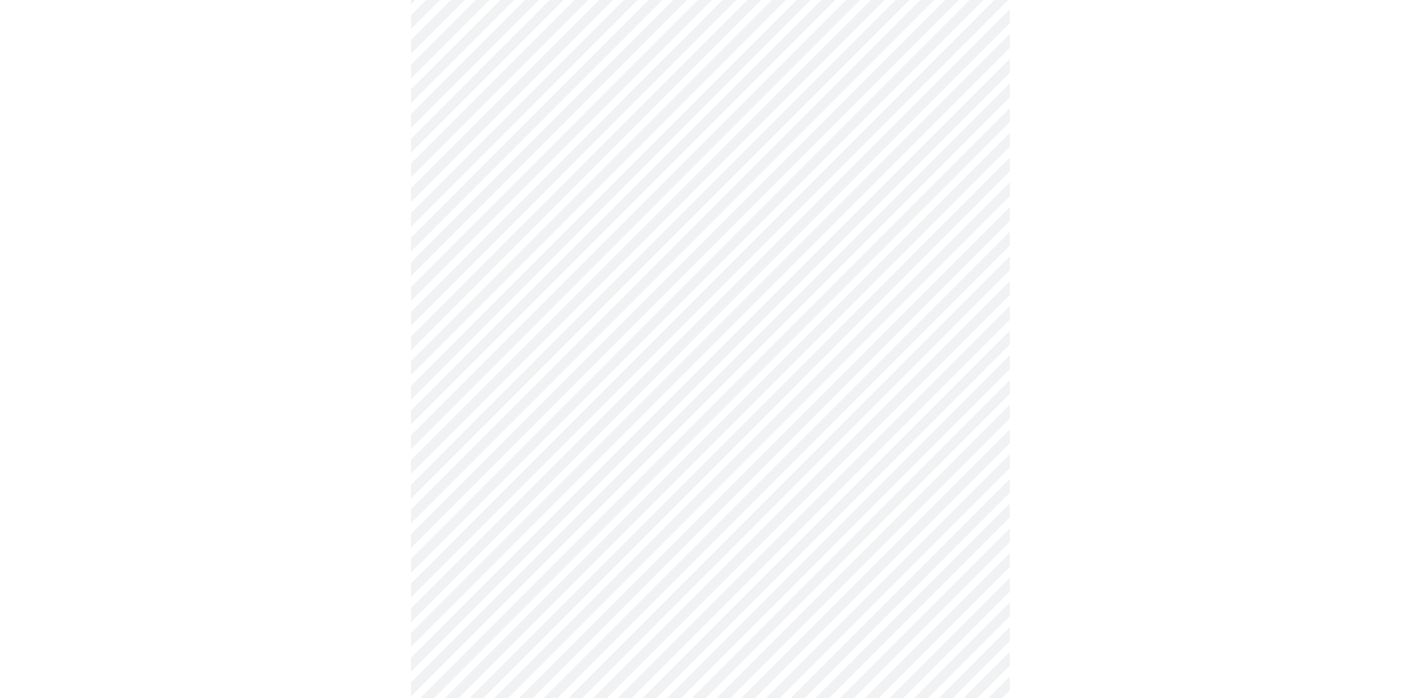
scroll to position [524, 0]
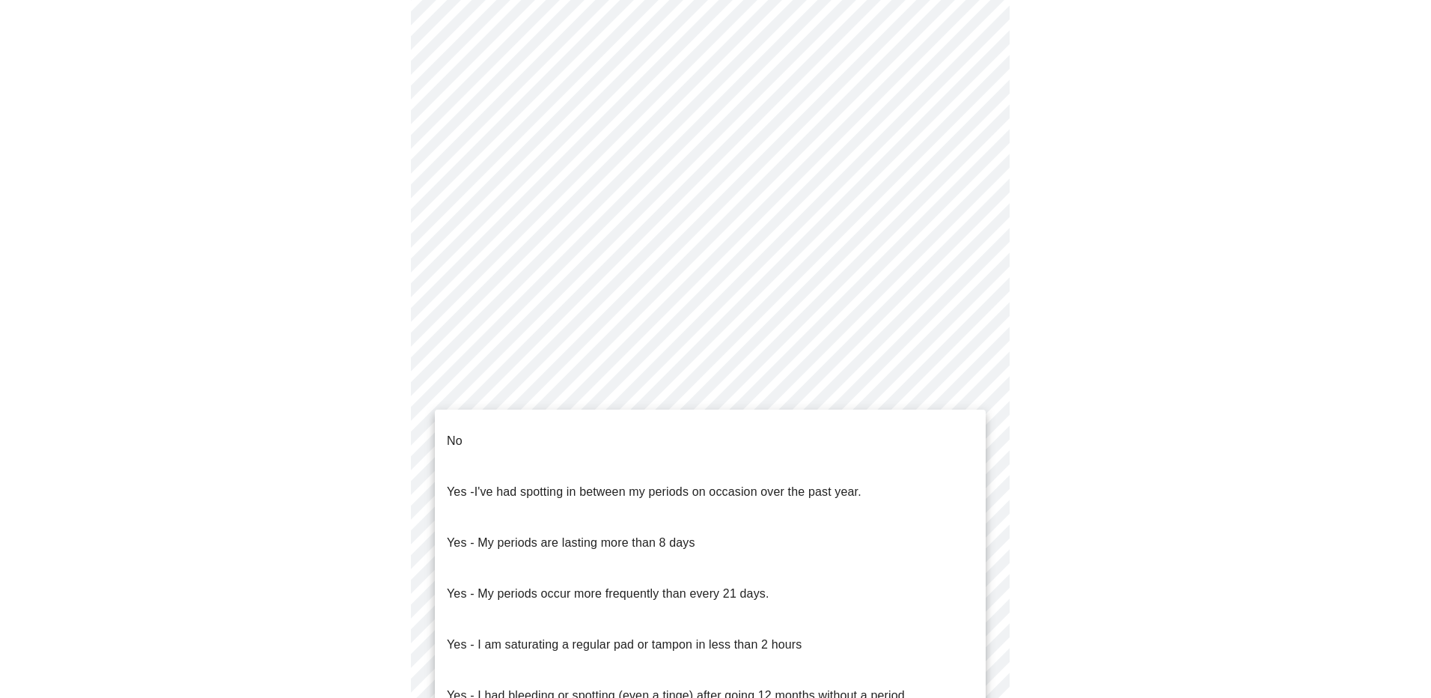
click at [651, 398] on body "MyMenopauseRx Appointments Messaging Labs 1 Uploads Medications Community Refer…" at bounding box center [715, 221] width 1419 height 1478
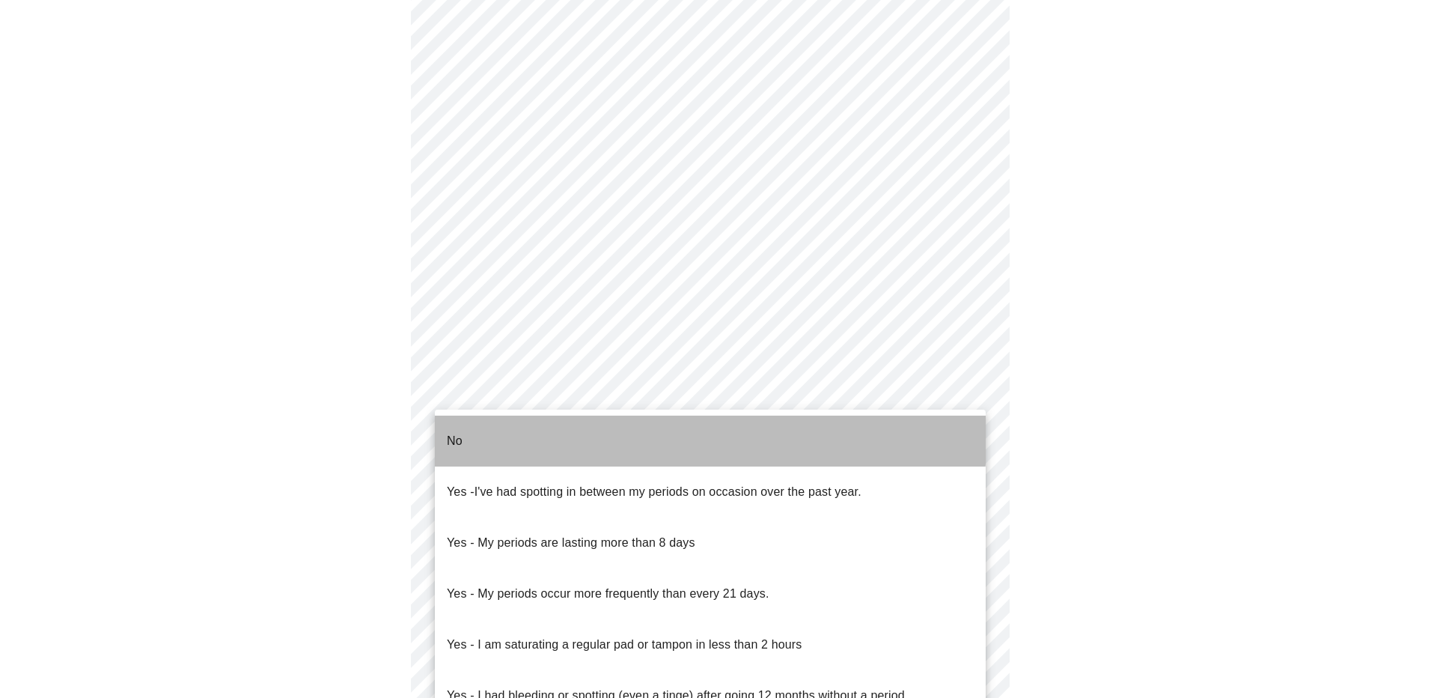
click at [641, 432] on li "No" at bounding box center [710, 440] width 551 height 51
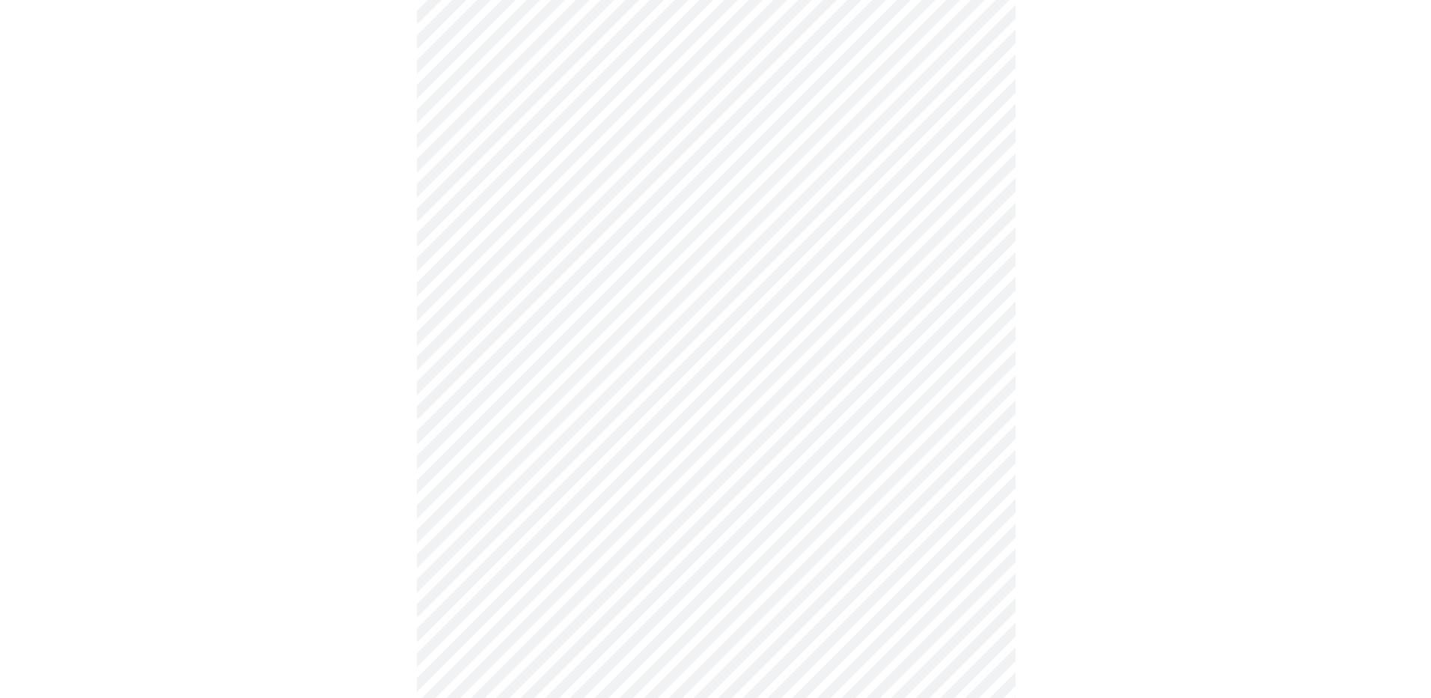
scroll to position [749, 0]
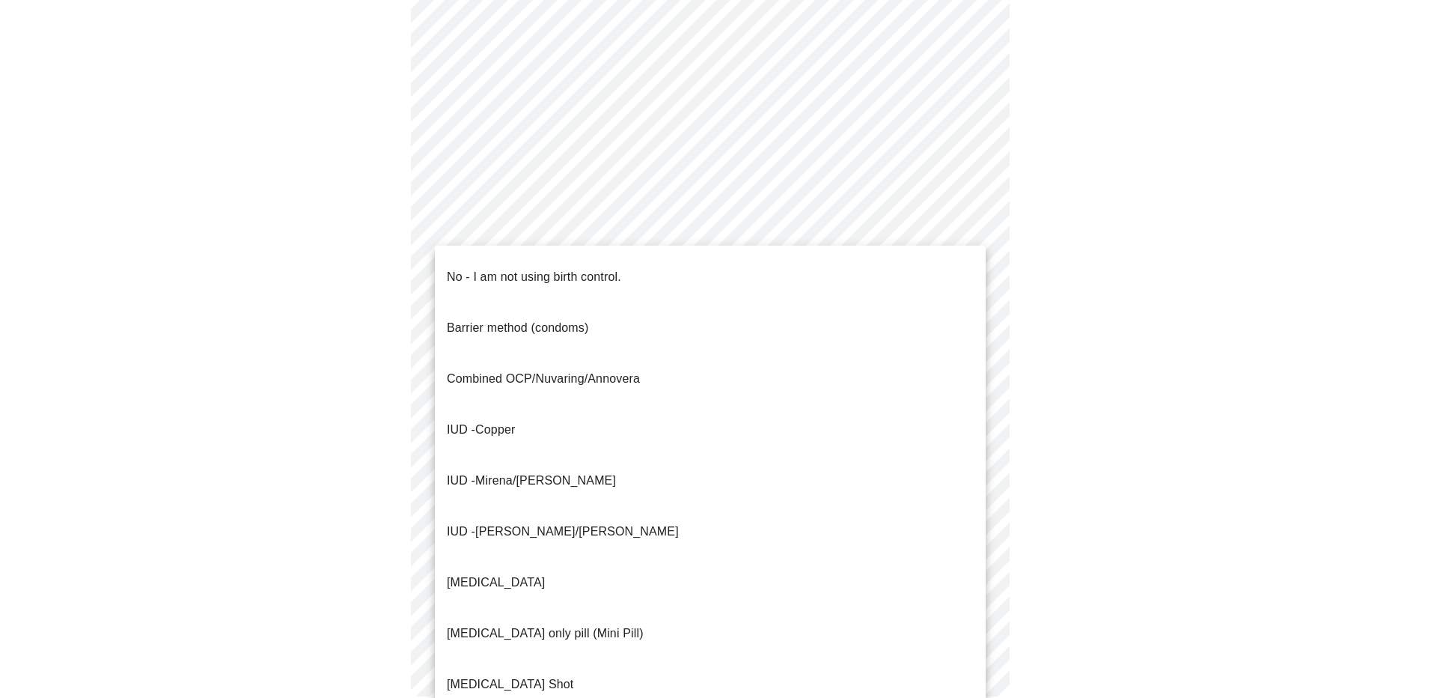
click at [632, 281] on li "No - I am not using birth control." at bounding box center [710, 277] width 551 height 51
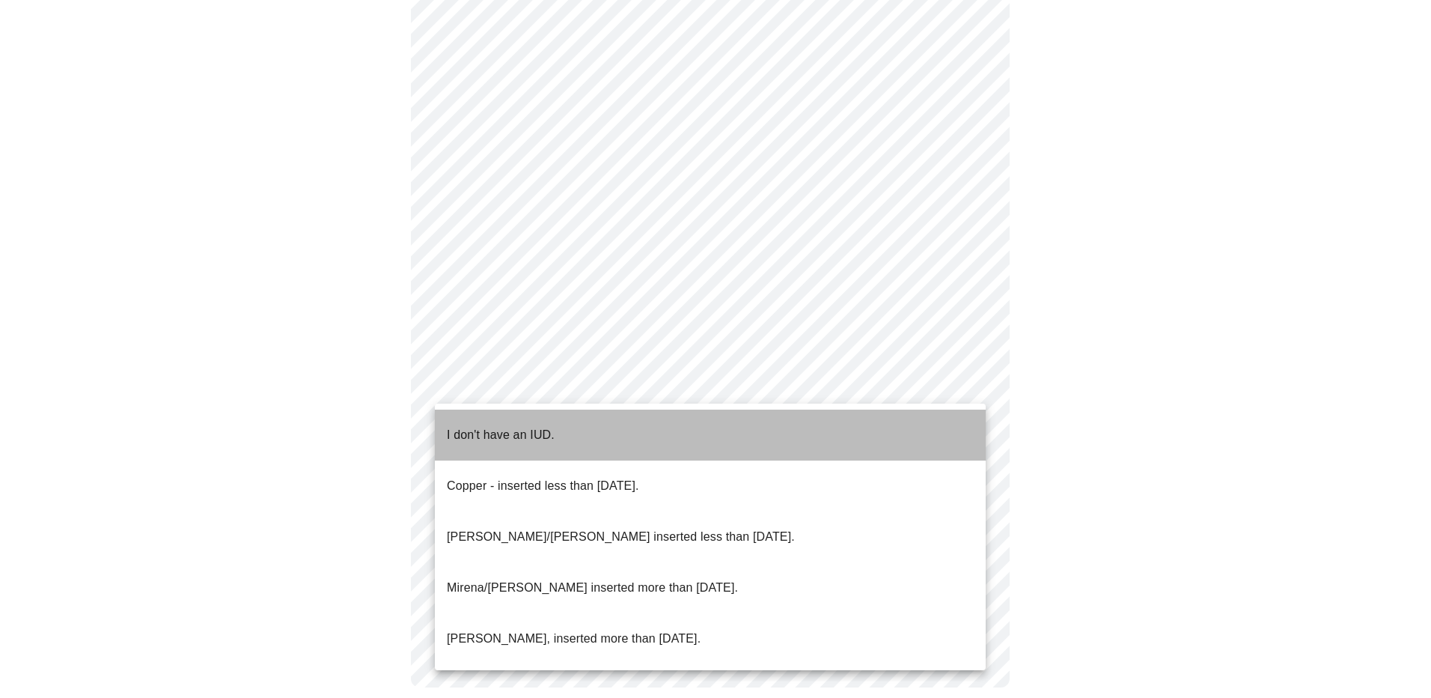
click at [609, 419] on li "I don't have an IUD." at bounding box center [710, 435] width 551 height 51
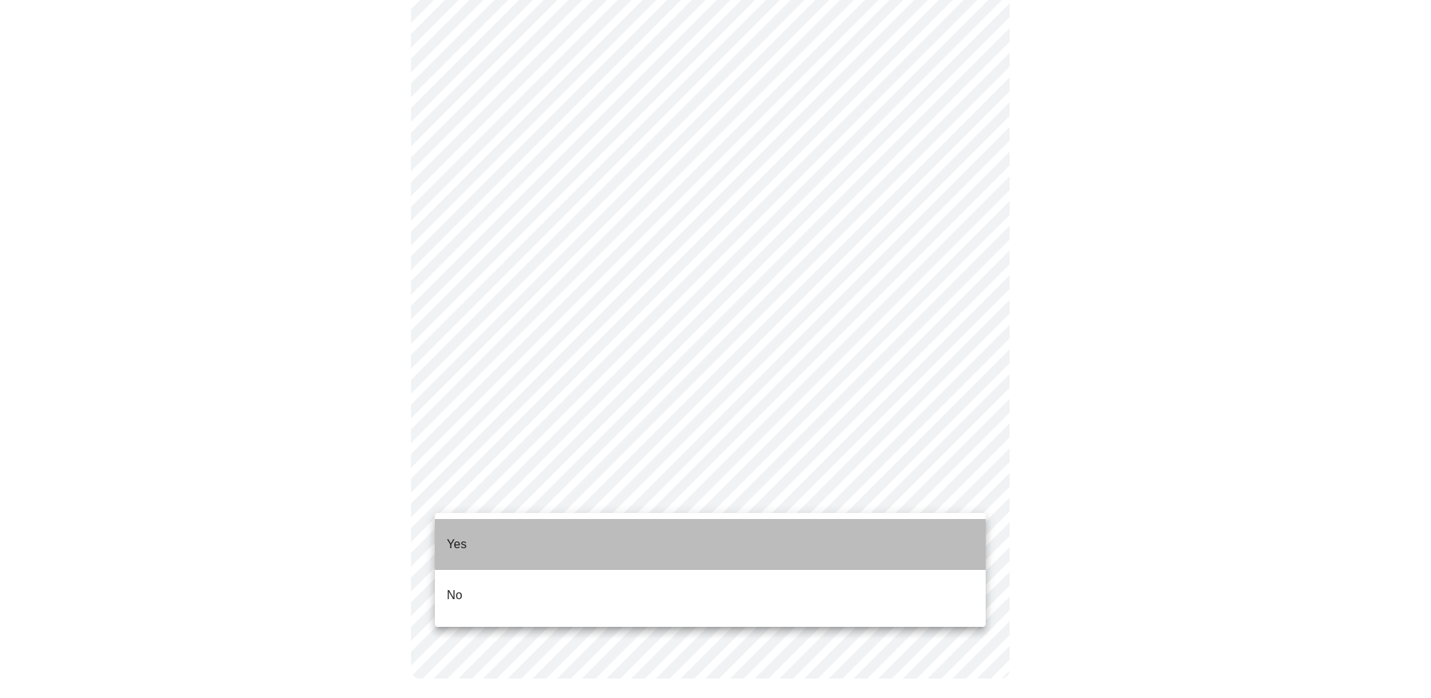
click at [603, 541] on li "Yes" at bounding box center [710, 544] width 551 height 51
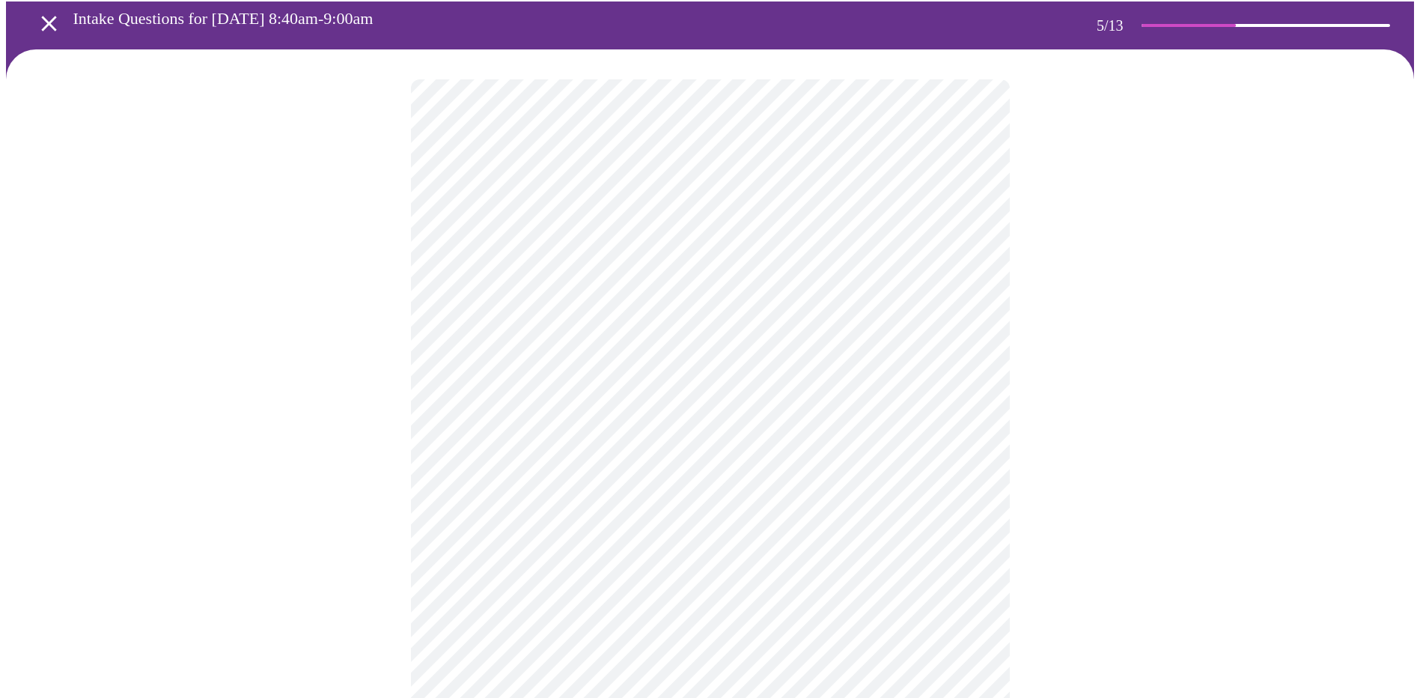
scroll to position [150, 0]
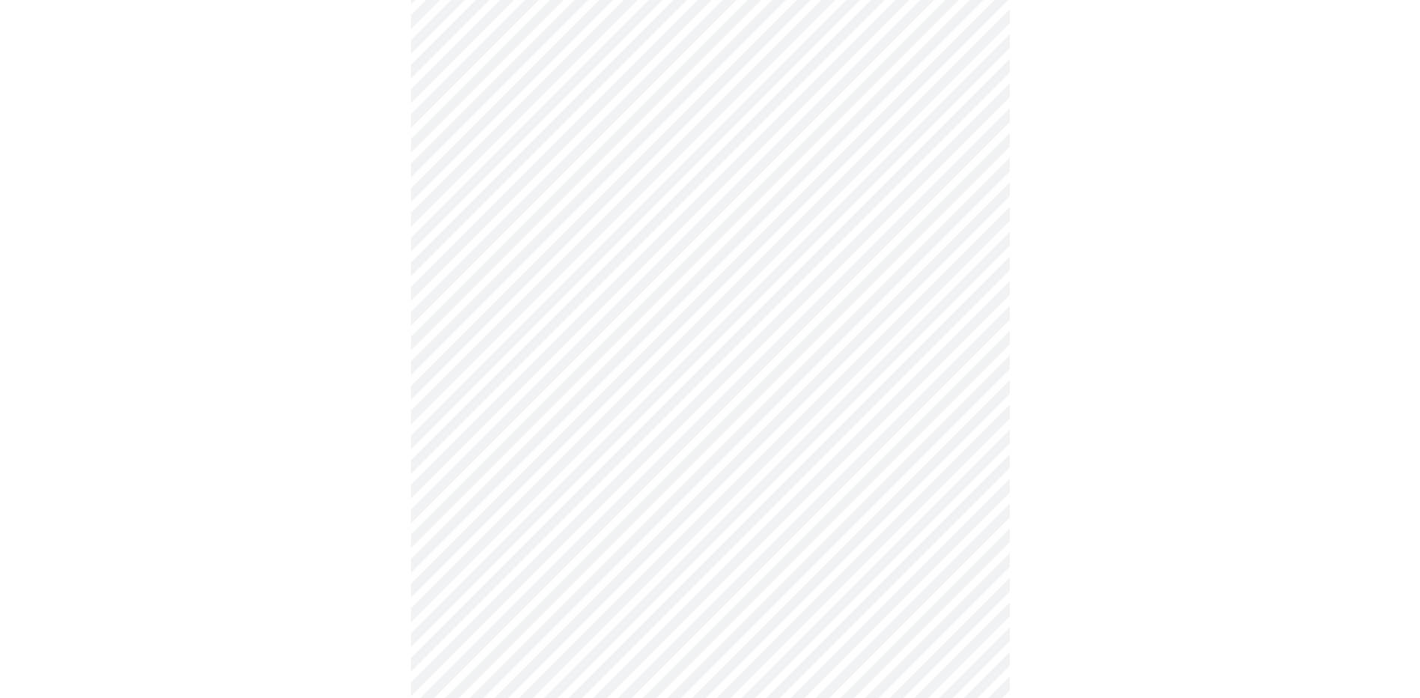
click at [648, 369] on body "MyMenopauseRx Appointments Messaging Labs 1 Uploads Medications Community Refer…" at bounding box center [710, 409] width 1408 height 1106
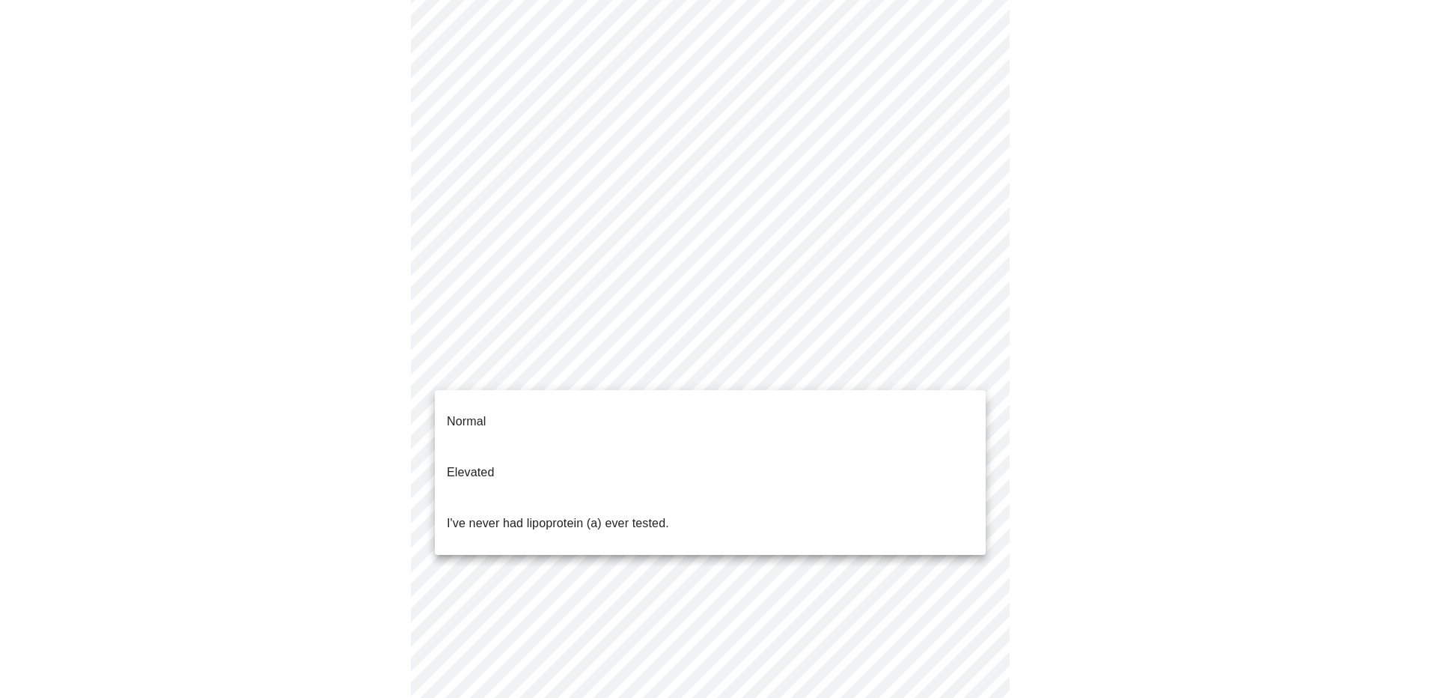
click at [607, 514] on p "I've never had lipoprotein (a) ever tested." at bounding box center [558, 523] width 222 height 18
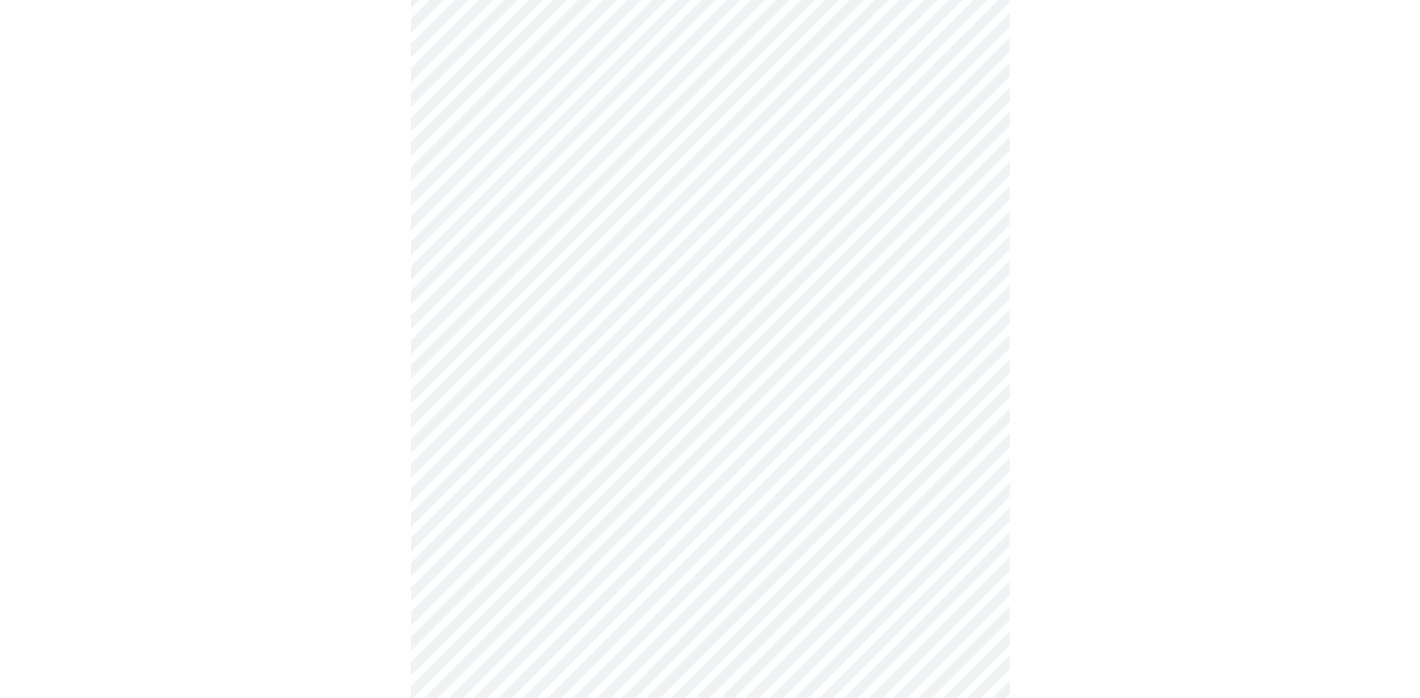
scroll to position [3847, 0]
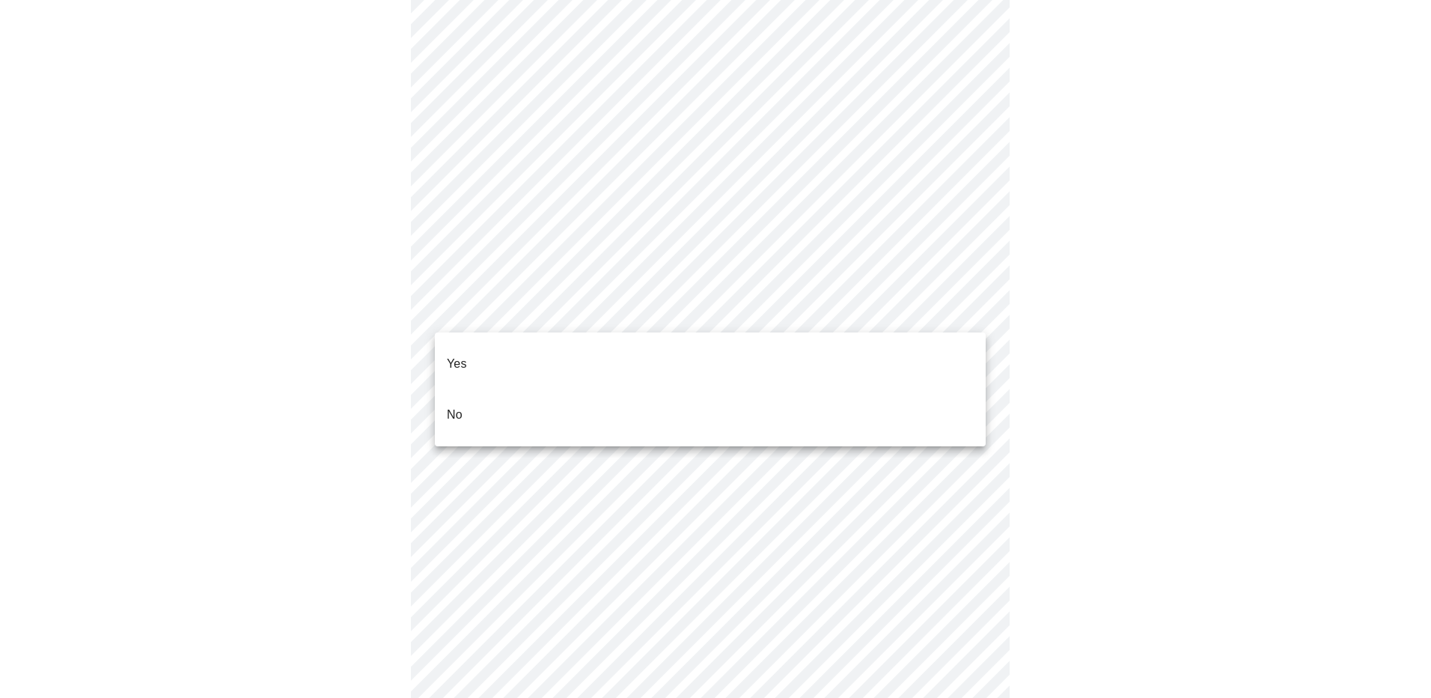
click at [585, 389] on li "No" at bounding box center [710, 414] width 551 height 51
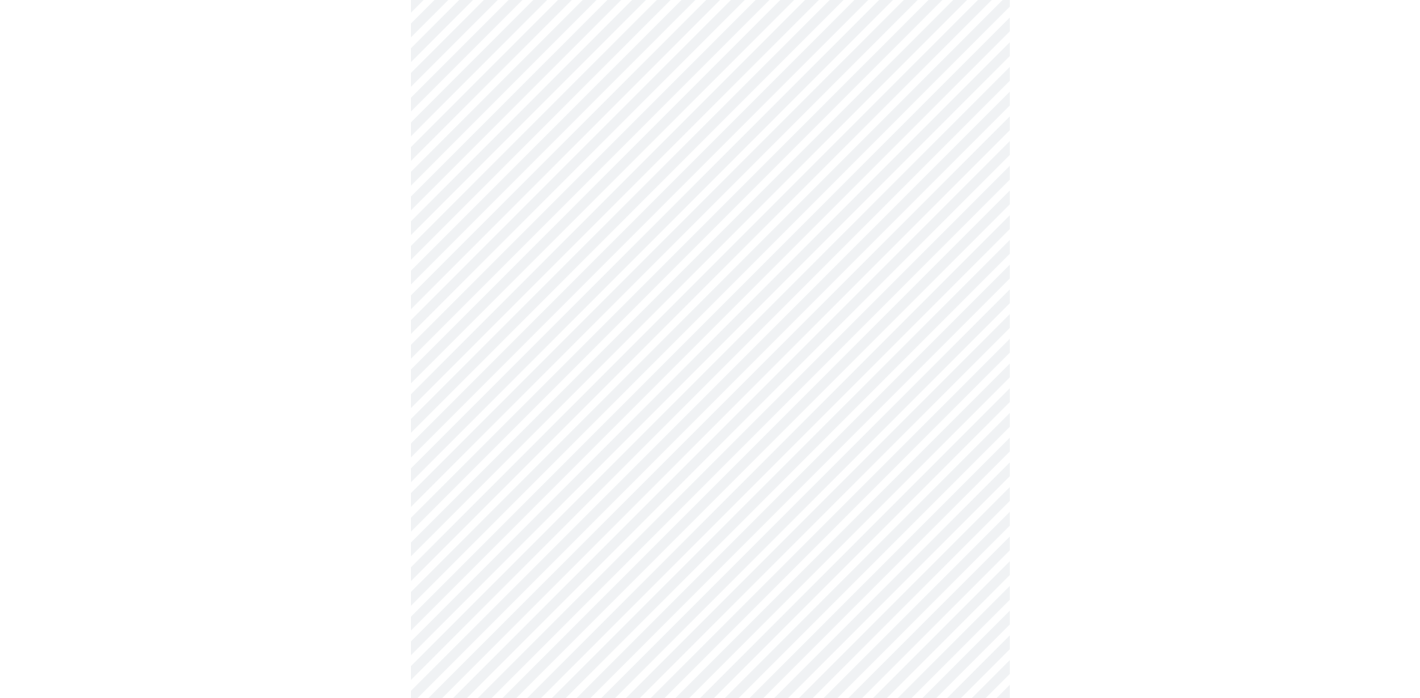
scroll to position [648, 0]
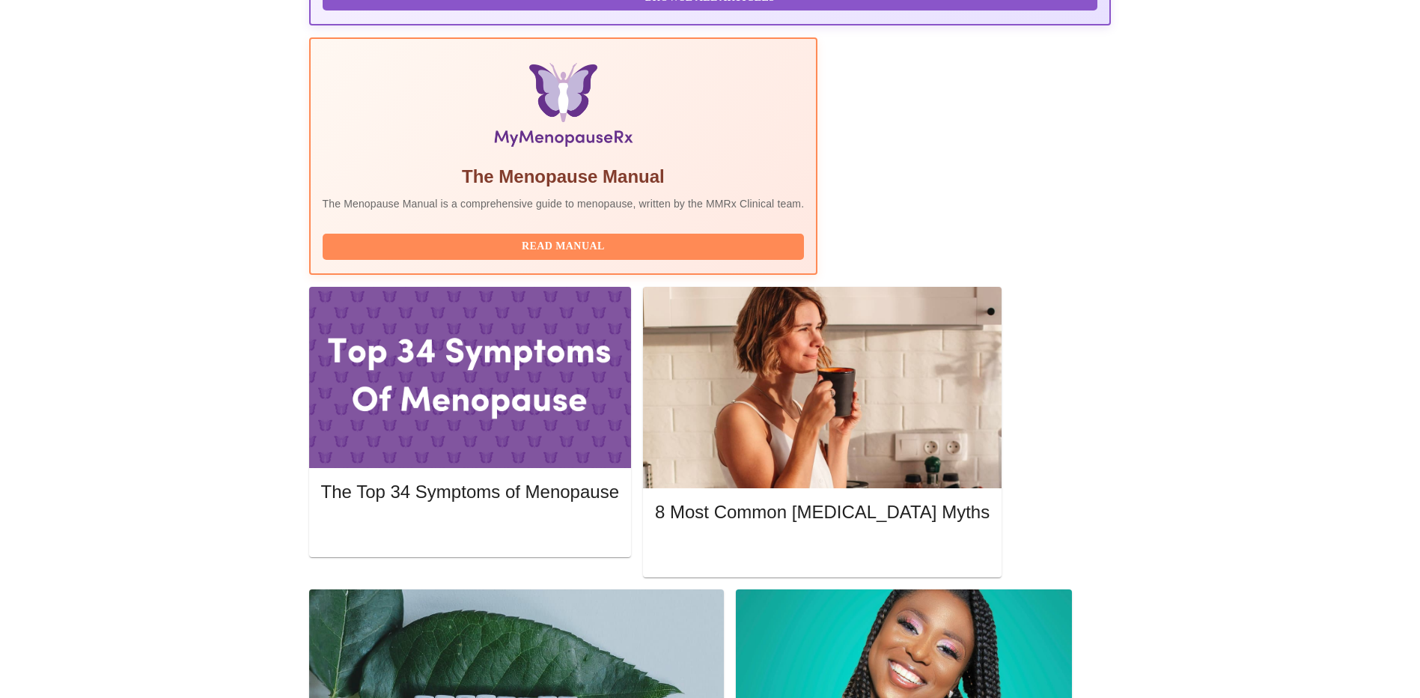
scroll to position [449, 0]
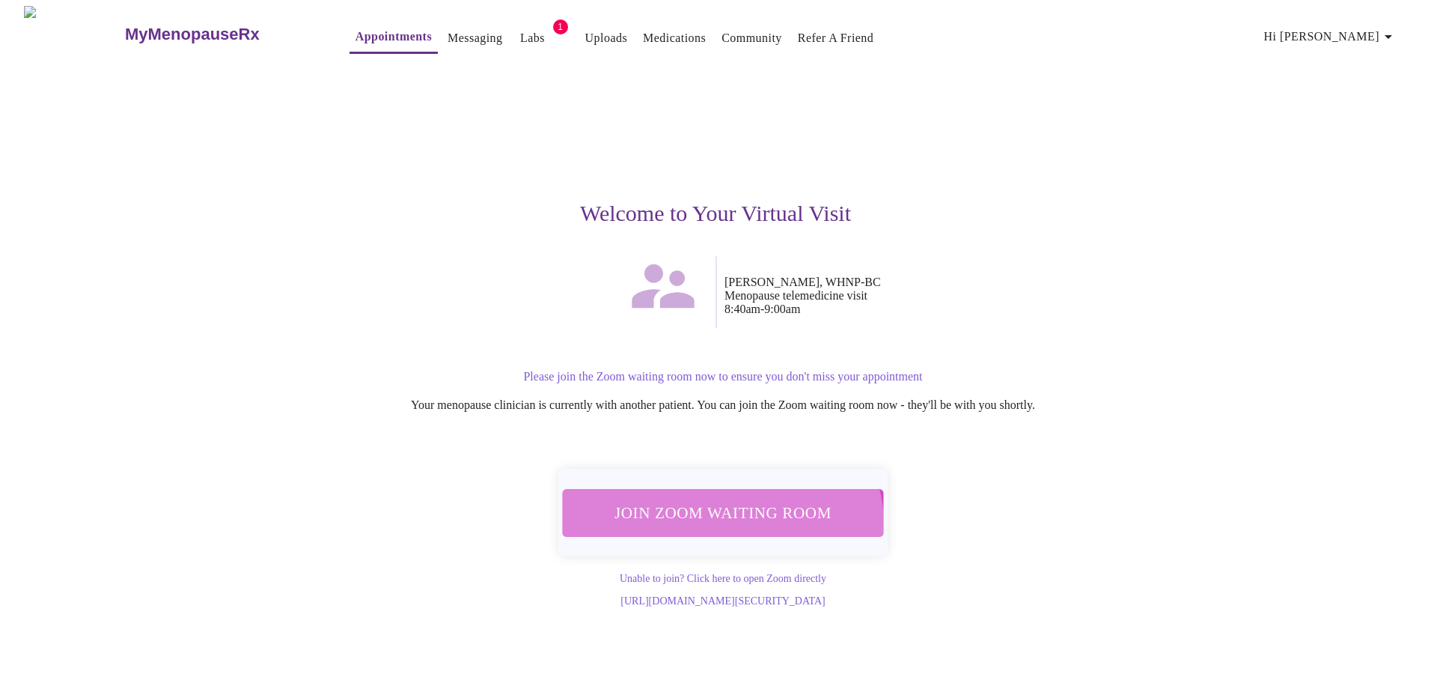
click at [719, 518] on span "Join Zoom Waiting Room" at bounding box center [722, 513] width 281 height 28
